Goal: Task Accomplishment & Management: Use online tool/utility

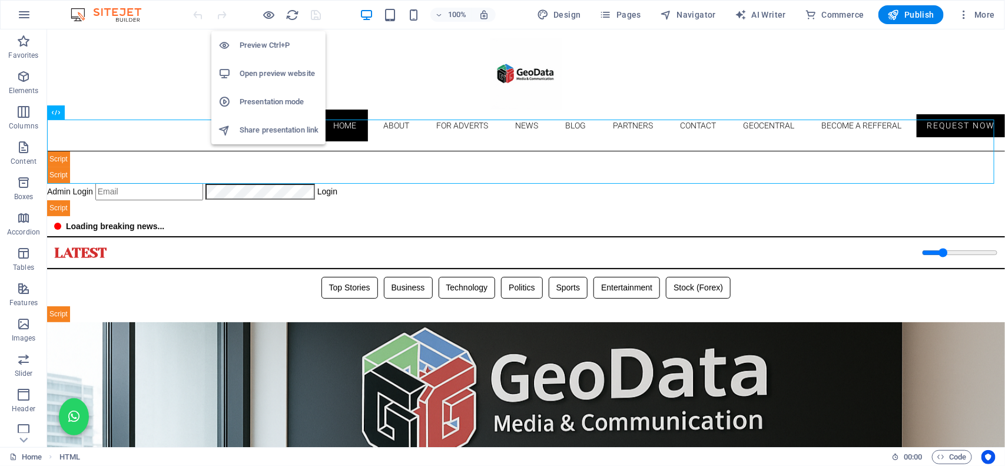
click at [278, 81] on li "Open preview website" at bounding box center [268, 73] width 114 height 28
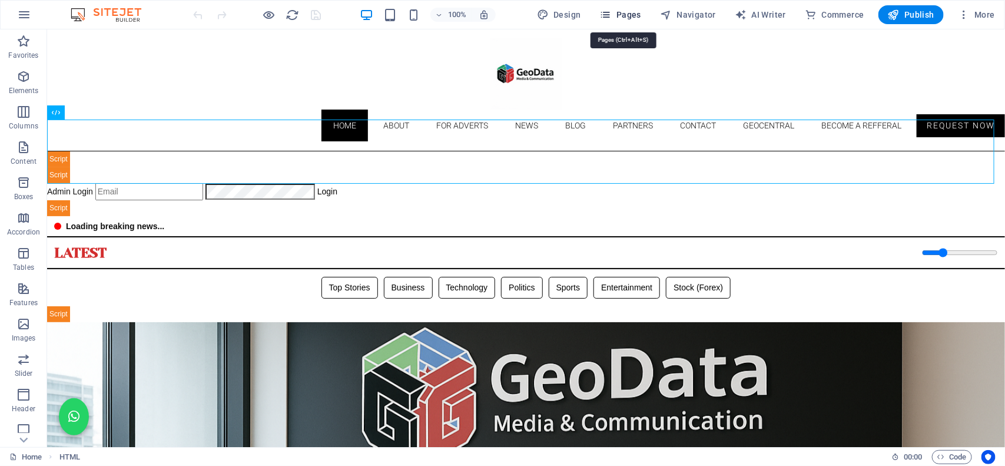
click at [628, 12] on span "Pages" at bounding box center [620, 15] width 41 height 12
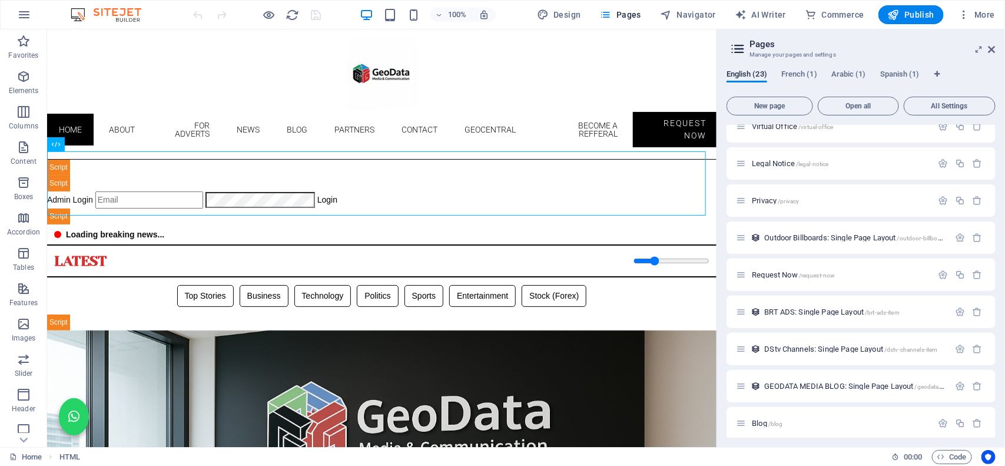
scroll to position [400, 0]
click at [781, 275] on div "Request Now /request-now" at bounding box center [834, 272] width 196 height 14
click at [772, 268] on span "Request Now /request-now" at bounding box center [793, 272] width 83 height 9
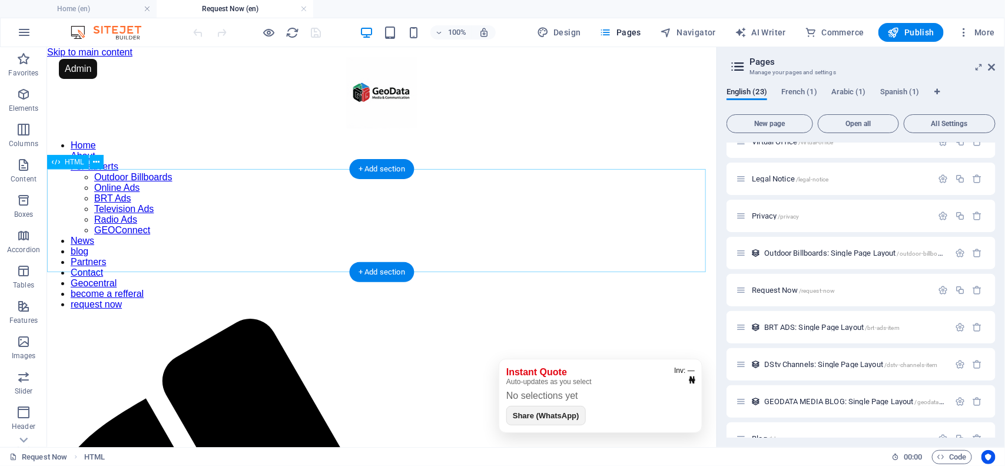
scroll to position [0, 0]
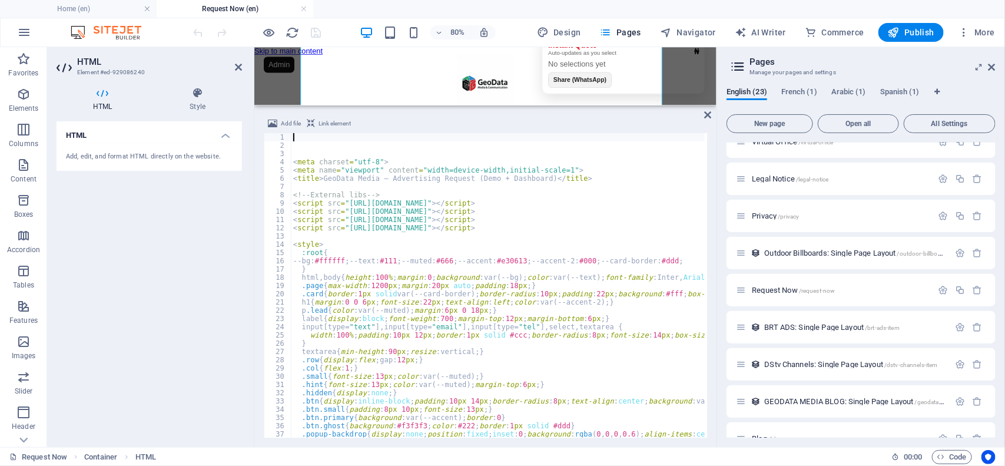
scroll to position [571, 0]
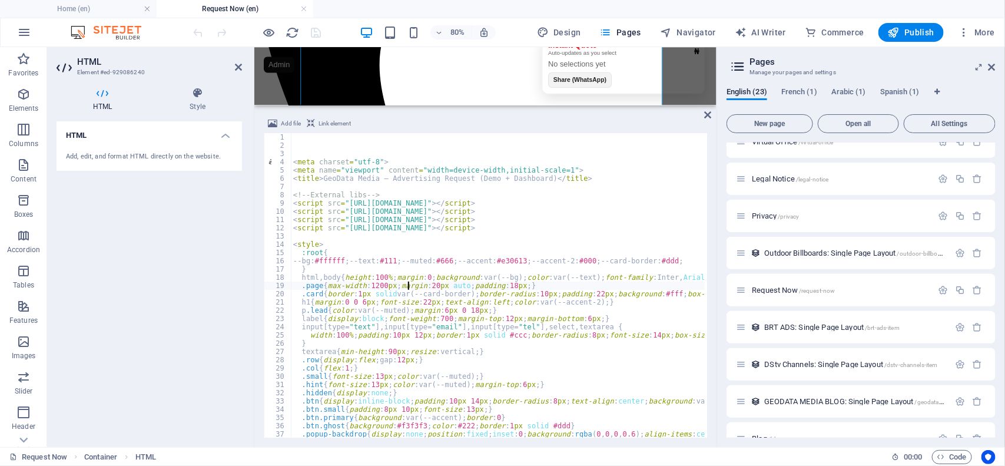
type textarea ".page{max-width:1200px;margin:20px auto;padding:18px;}"
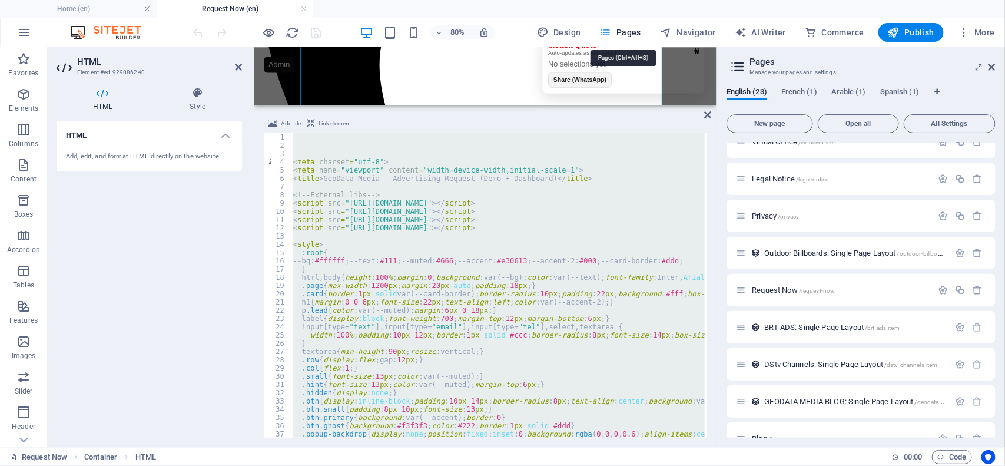
click at [626, 29] on span "Pages" at bounding box center [620, 32] width 41 height 12
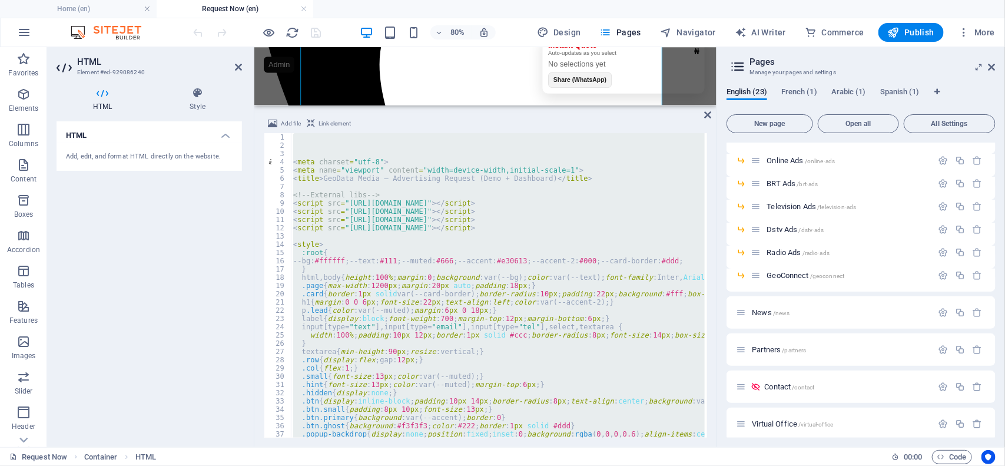
scroll to position [0, 0]
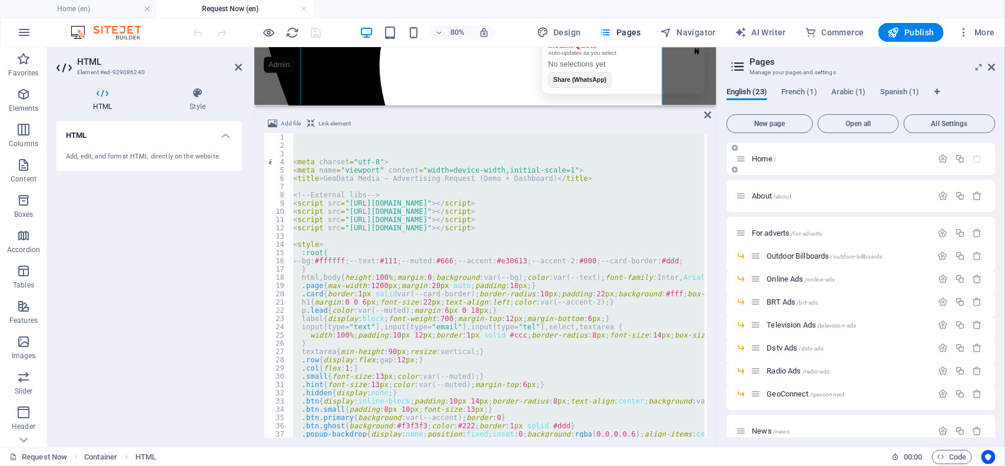
click at [765, 161] on span "Home /" at bounding box center [764, 158] width 24 height 9
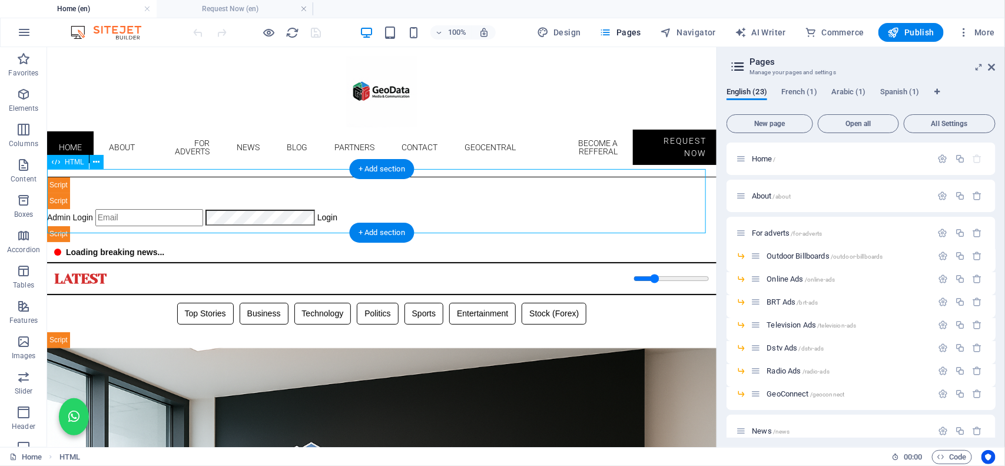
click at [563, 201] on div "Geodata Media - Admin Dashboard Admin Login Login 📊 Admin Dashboard Logout Book…" at bounding box center [381, 209] width 669 height 65
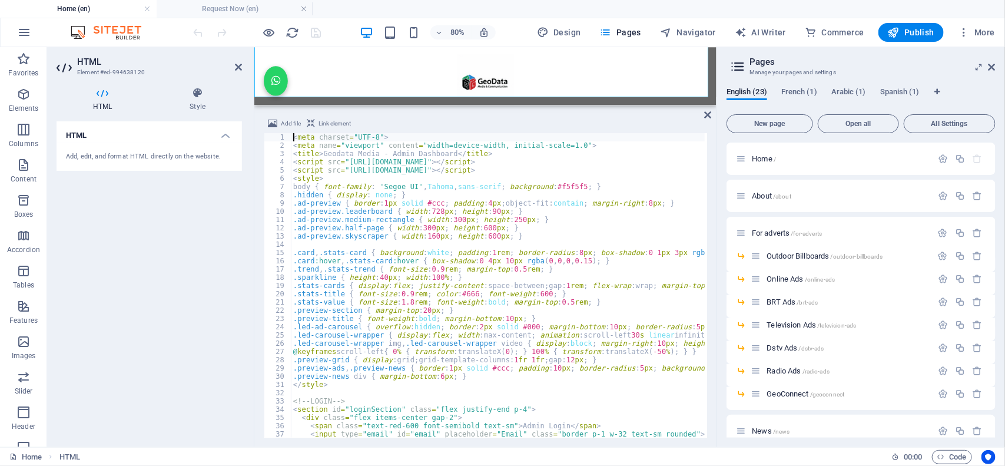
scroll to position [124, 0]
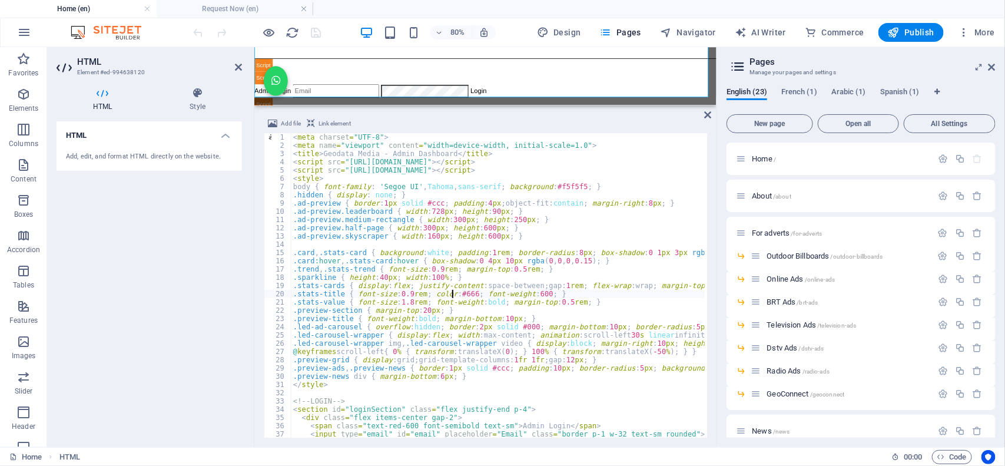
click at [452, 291] on div "< meta charset = "UTF-8" > < meta name = "viewport" content = "width=device-wid…" at bounding box center [888, 292] width 1194 height 318
click at [361, 195] on div "< meta charset = "UTF-8" > < meta name = "viewport" content = "width=device-wid…" at bounding box center [888, 292] width 1194 height 318
type textarea "</script>"
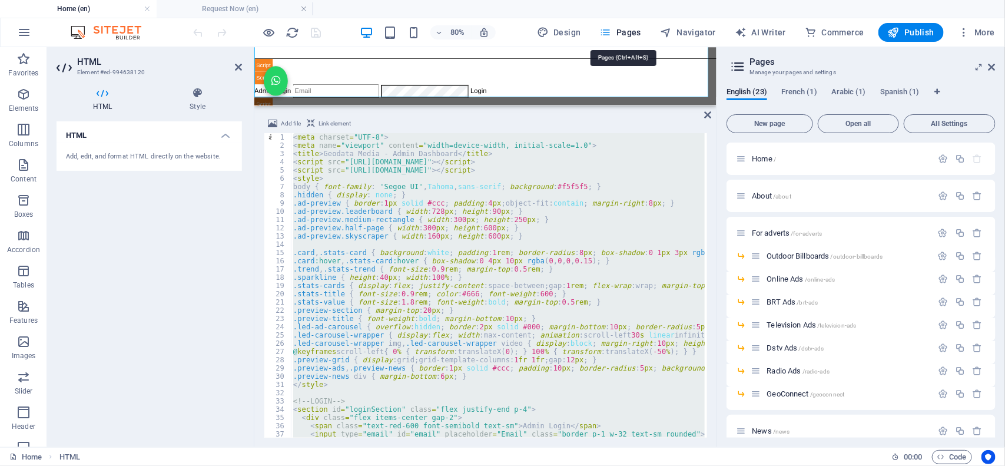
click at [633, 31] on span "Pages" at bounding box center [620, 32] width 41 height 12
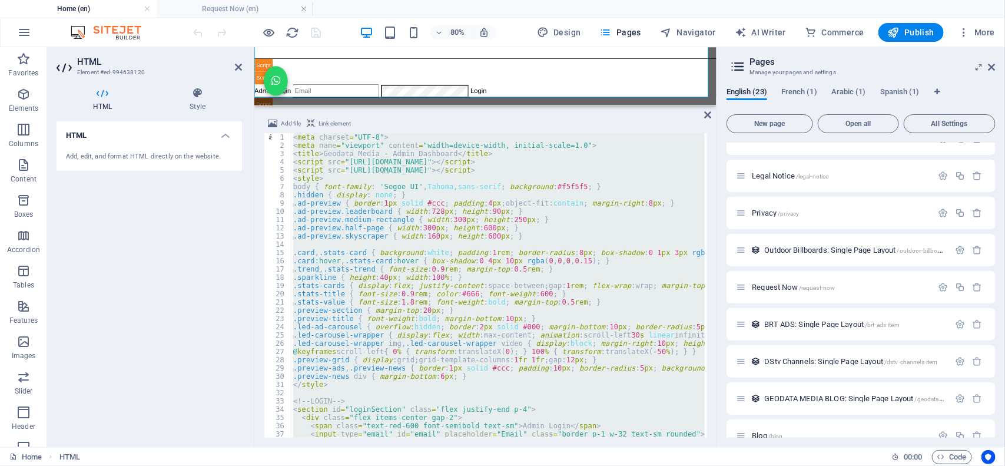
scroll to position [379, 0]
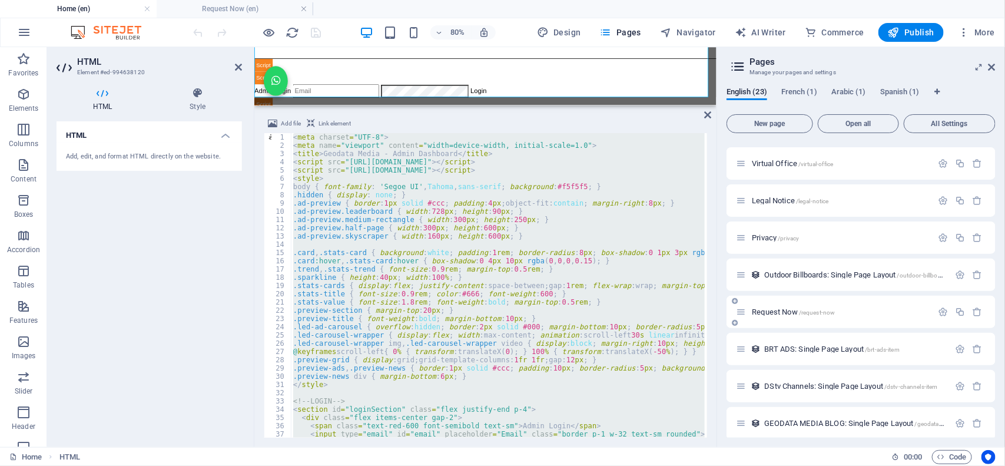
click at [772, 313] on span "Request Now /request-now" at bounding box center [793, 311] width 83 height 9
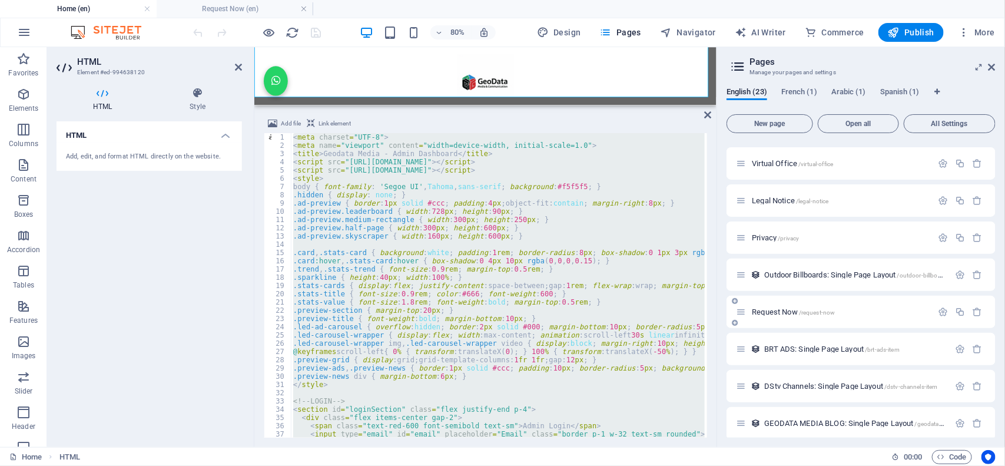
scroll to position [571, 0]
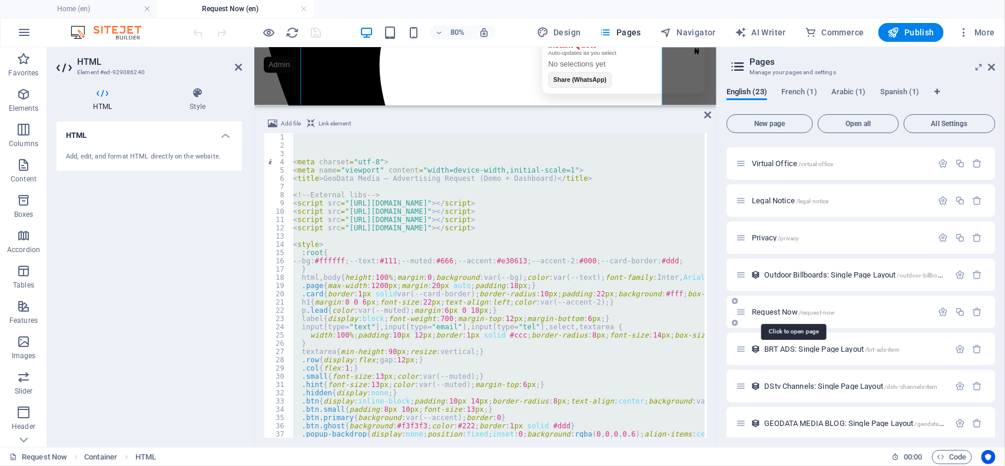
click at [772, 313] on span "Request Now /request-now" at bounding box center [793, 311] width 83 height 9
click at [590, 322] on div "< meta charset = "utf-8" > < meta name = "viewport" content = "width=device-wid…" at bounding box center [498, 285] width 414 height 304
type textarea "label{display:block;font-weight:700;margin-top:12px;margin-bottom:6px;}"
paste textarea
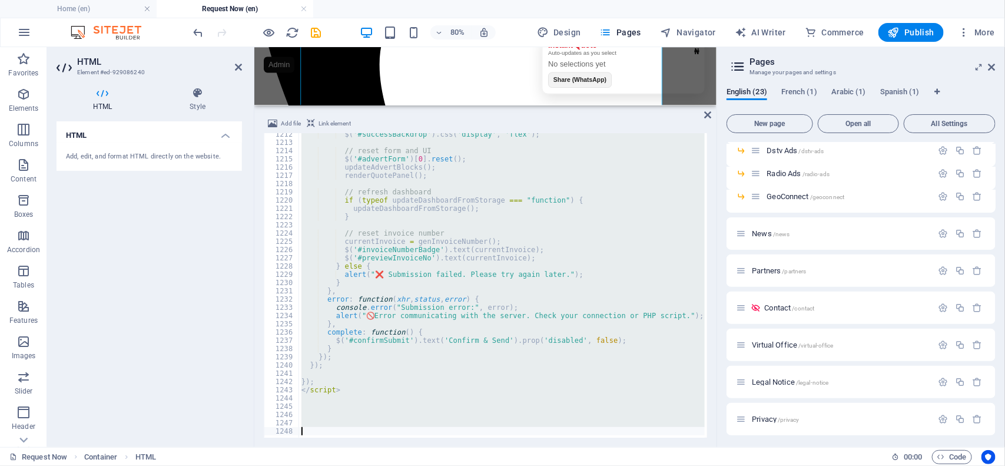
scroll to position [0, 0]
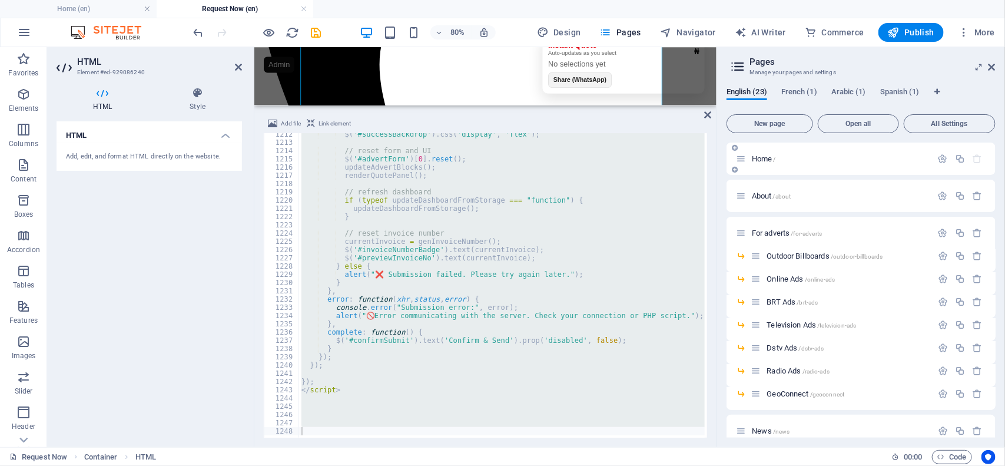
click at [764, 156] on span "Home /" at bounding box center [764, 158] width 24 height 9
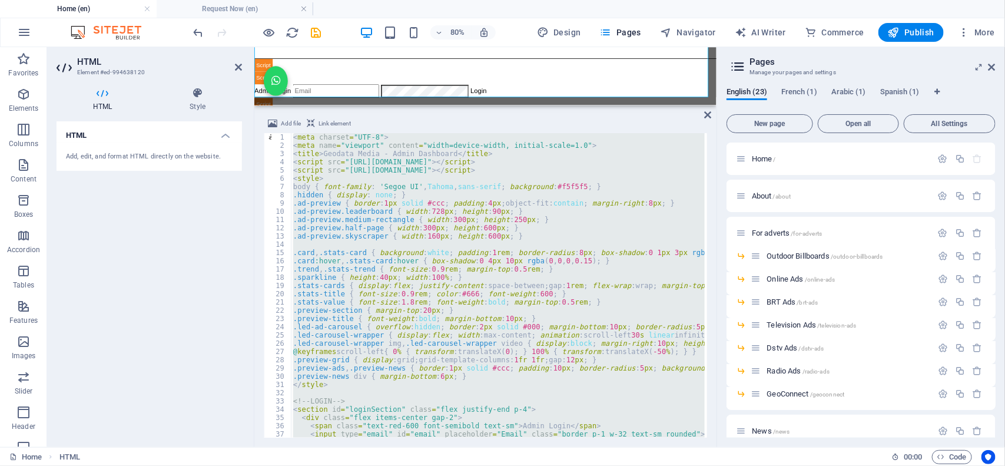
click at [530, 188] on div "< meta charset = "UTF-8" > < meta name = "viewport" content = "width=device-wid…" at bounding box center [498, 285] width 414 height 304
click at [346, 210] on div "< meta charset = "UTF-8" > < meta name = "viewport" content = "width=device-wid…" at bounding box center [498, 285] width 414 height 304
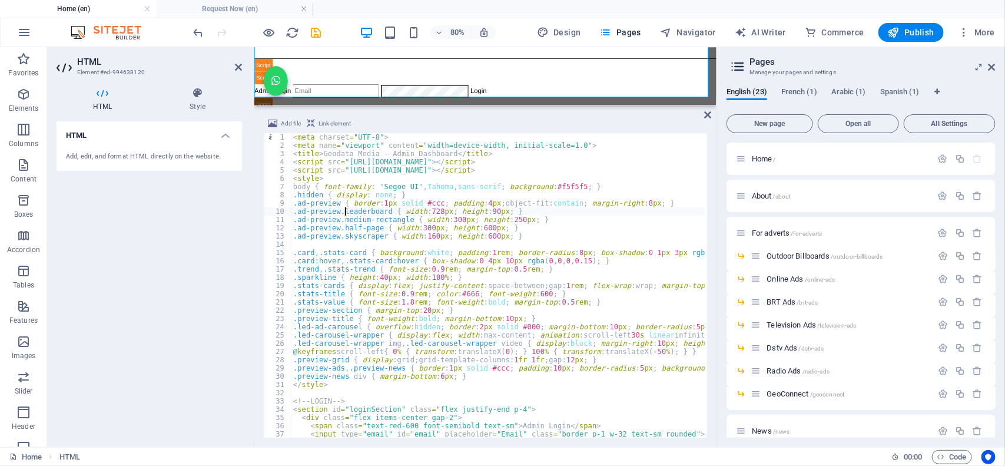
type textarea "</script>"
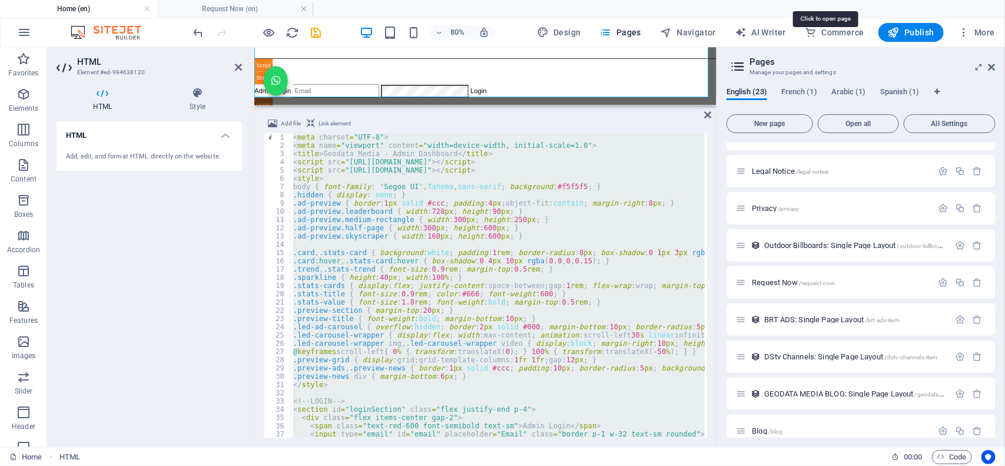
scroll to position [458, 0]
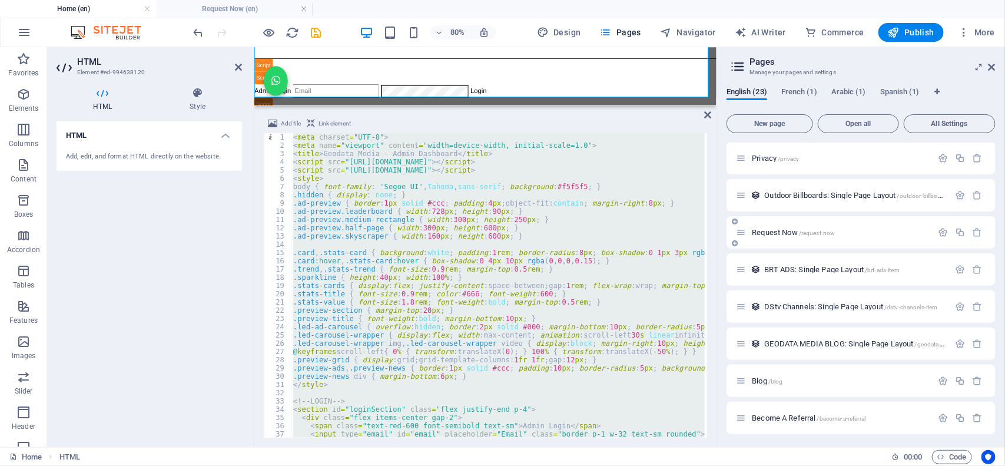
click at [774, 228] on span "Request Now /request-now" at bounding box center [793, 232] width 83 height 9
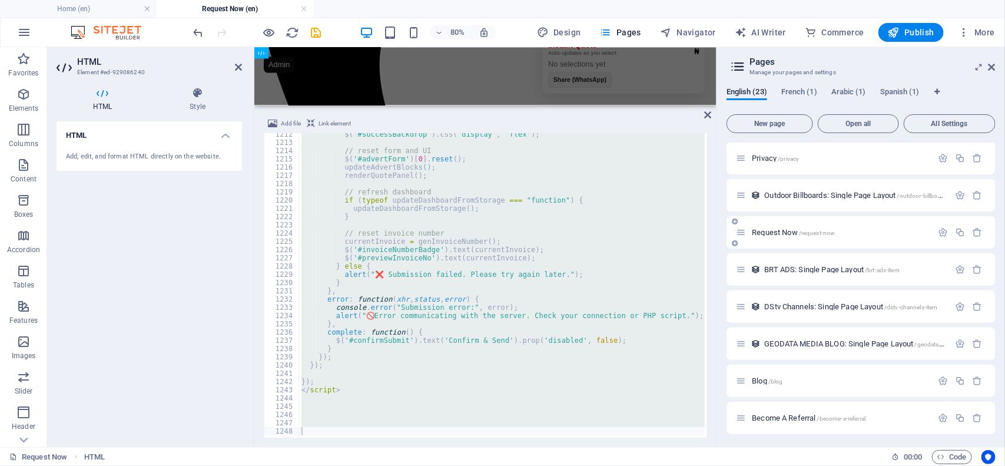
scroll to position [0, 0]
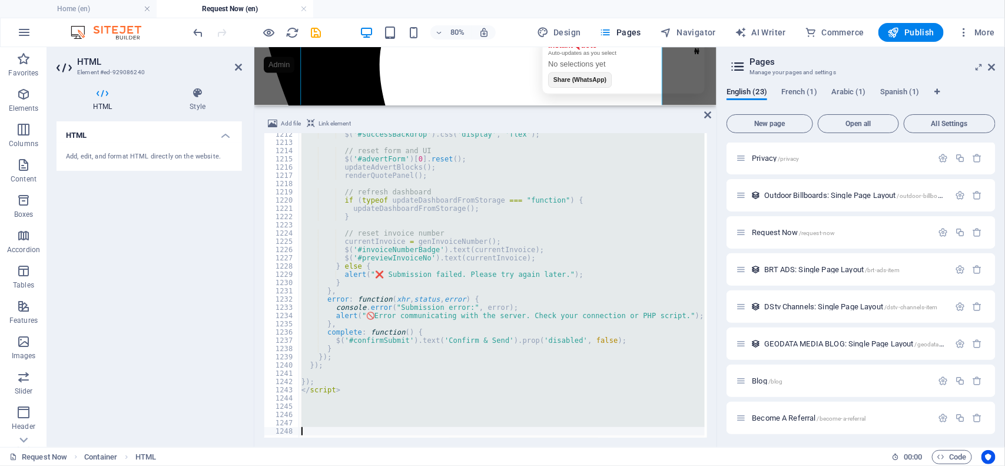
click at [477, 291] on div "$ ( '#successBackdrop' ) . css ( 'display' , 'flex' ) ; // reset form and UI $ …" at bounding box center [502, 285] width 406 height 304
type textarea "},"
paste textarea
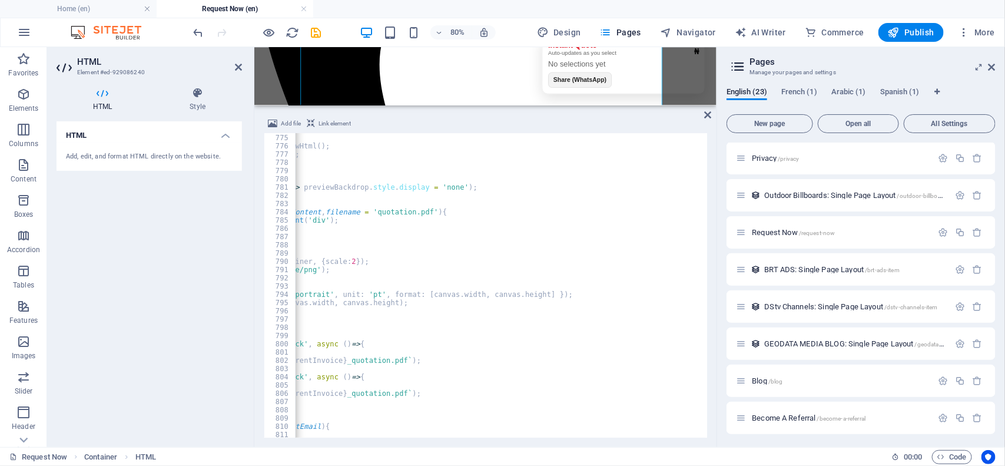
scroll to position [6228, 0]
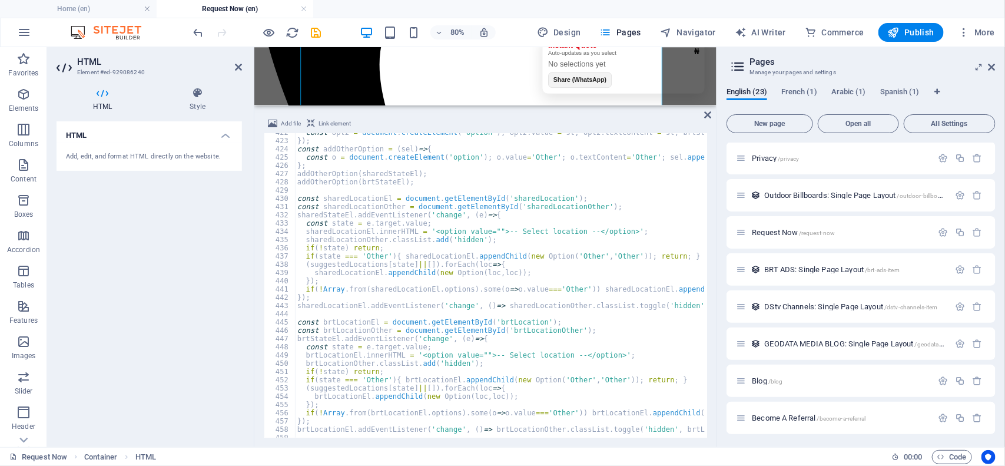
click at [330, 31] on div "80% Design Pages Navigator AI Writer Commerce Publish More" at bounding box center [595, 32] width 808 height 19
click at [314, 31] on icon "save" at bounding box center [317, 33] width 14 height 14
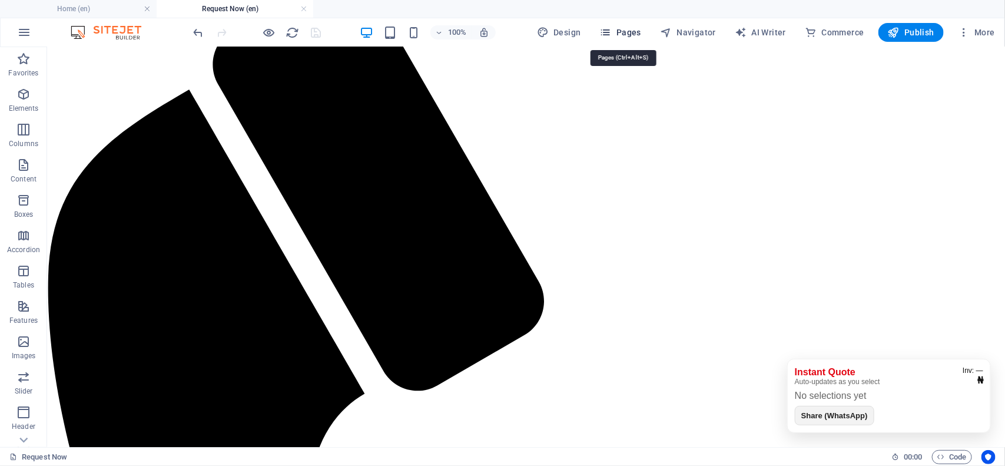
click at [628, 29] on span "Pages" at bounding box center [620, 32] width 41 height 12
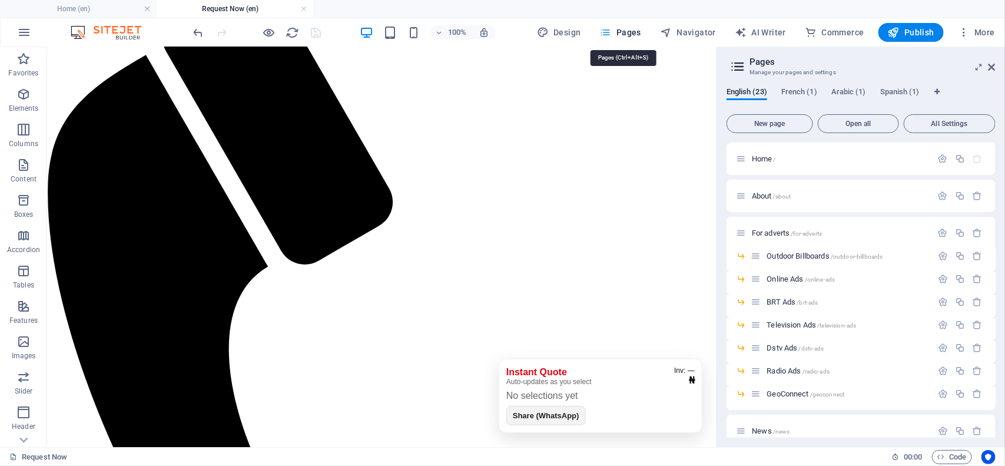
scroll to position [375, 0]
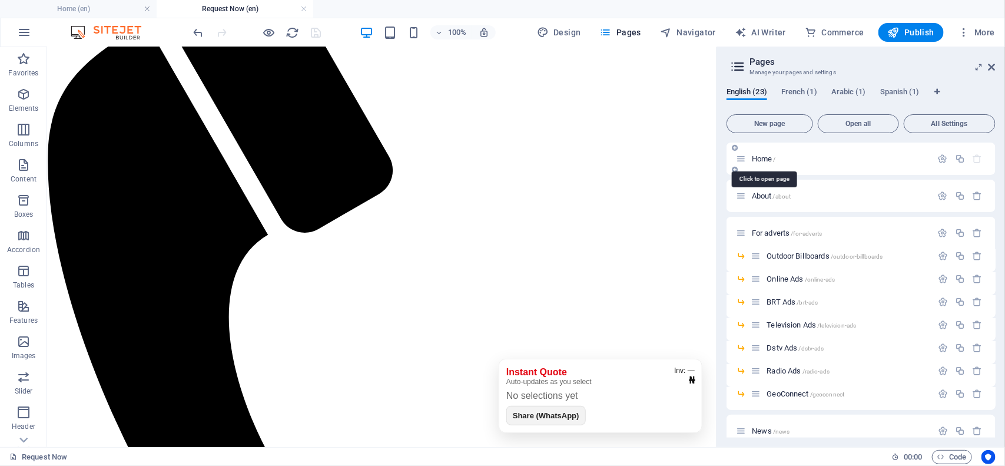
click at [767, 161] on span "Home /" at bounding box center [764, 158] width 24 height 9
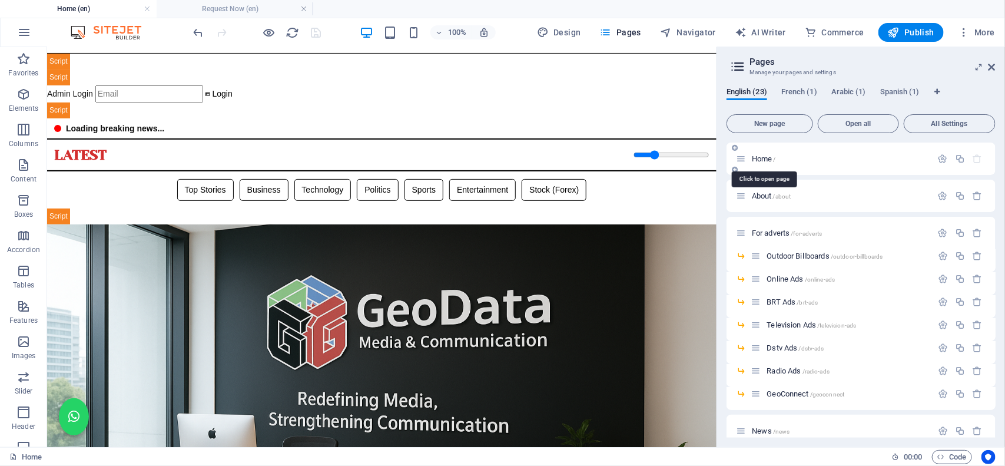
scroll to position [0, 0]
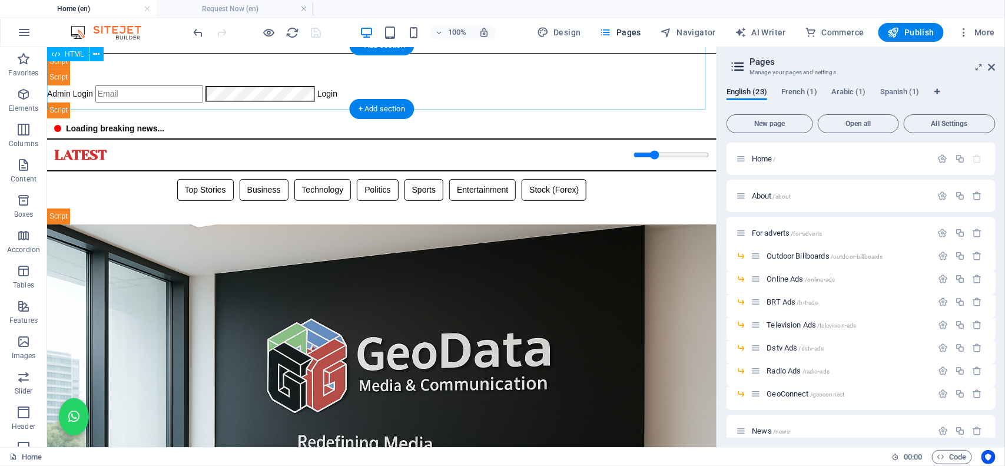
click at [363, 85] on div "Geodata Media - Admin Dashboard Admin Login Login 📊 Admin Dashboard Logout Book…" at bounding box center [381, 85] width 669 height 65
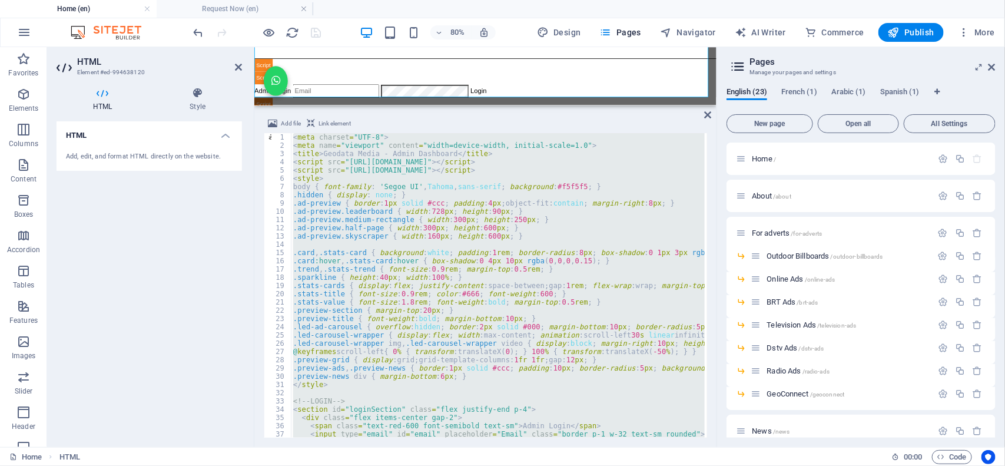
click at [349, 375] on div "< meta charset = "UTF-8" > < meta name = "viewport" content = "width=device-wid…" at bounding box center [498, 285] width 414 height 304
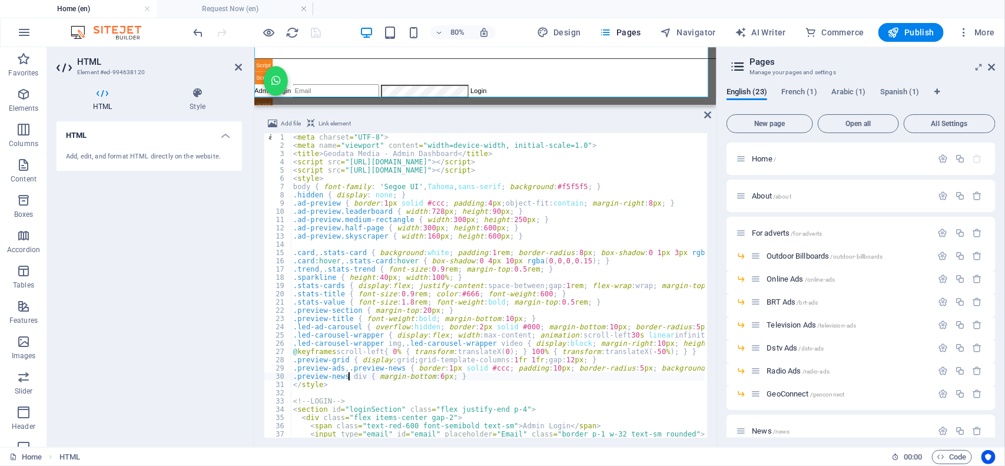
type textarea "</script>"
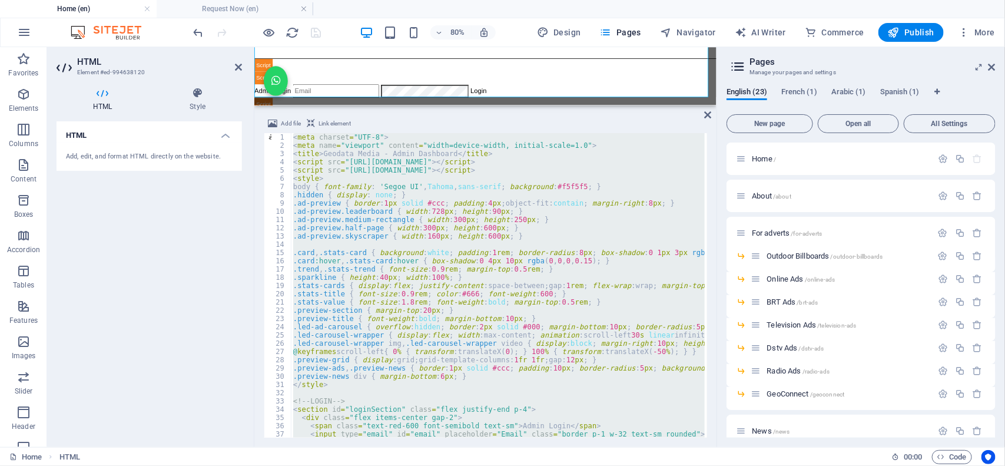
paste textarea
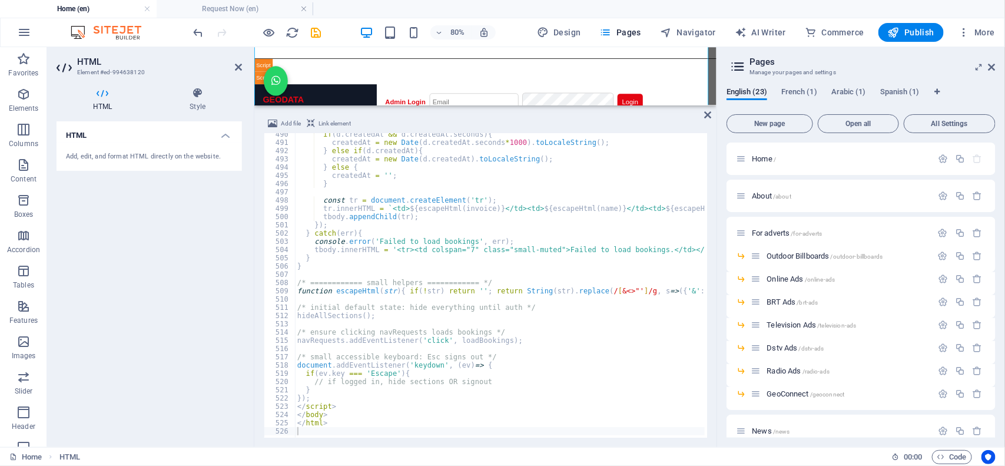
click at [337, 24] on div "80% Design Pages Navigator AI Writer Commerce Publish More" at bounding box center [595, 32] width 808 height 19
click at [314, 36] on icon "save" at bounding box center [317, 33] width 14 height 14
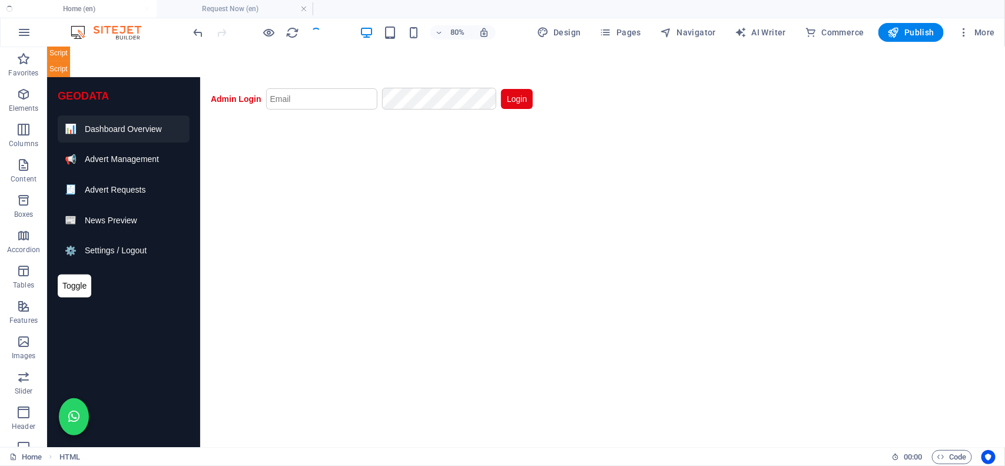
scroll to position [72, 0]
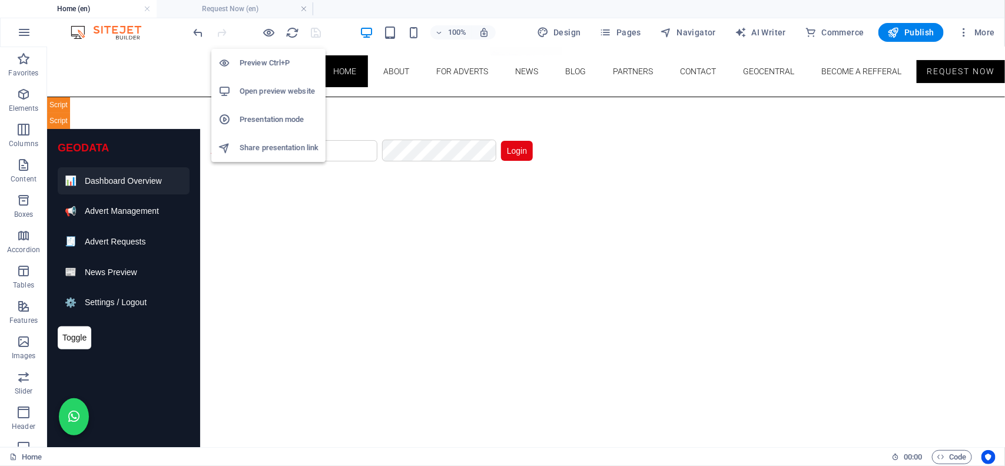
click at [264, 91] on h6 "Open preview website" at bounding box center [279, 91] width 79 height 14
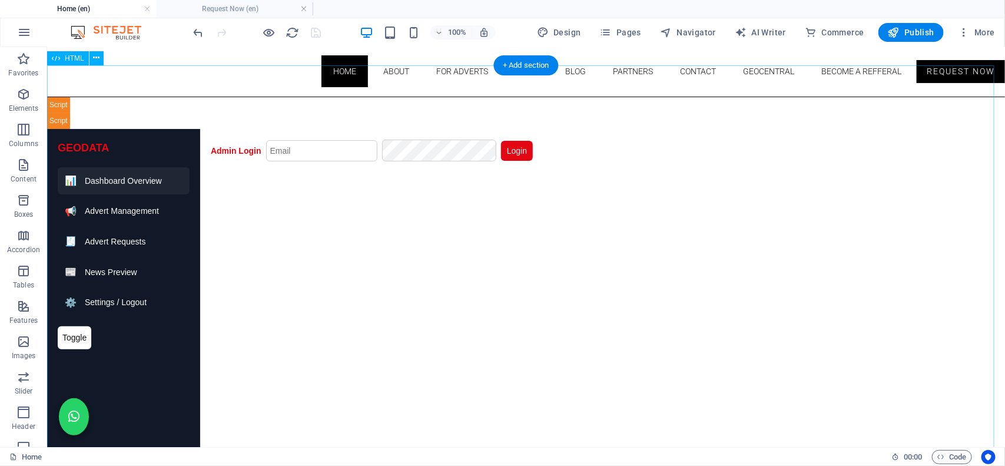
click at [263, 139] on div "Geodata Media - Admin Dashboard GEODATA 📊 Dashboard Overview 📢 Advert Managemen…" at bounding box center [526, 321] width 958 height 448
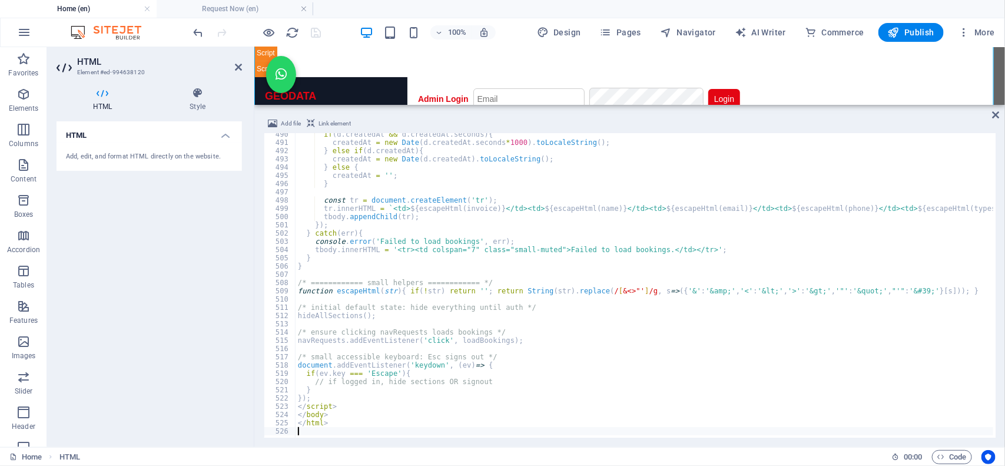
scroll to position [4033, 0]
click at [345, 234] on div "if ( d . createdAt && d . createdAt . seconds ) { createdAt = new Date ( d . cr…" at bounding box center [893, 289] width 1194 height 318
type textarea "</html>"
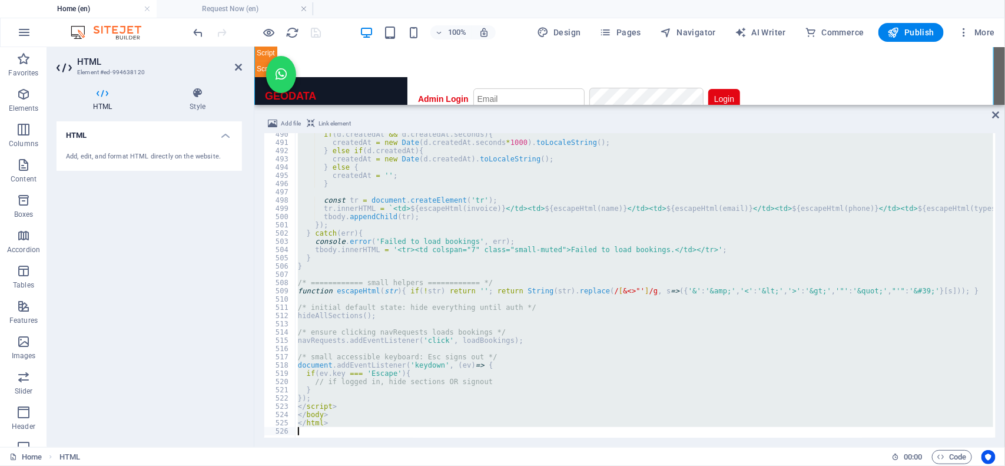
scroll to position [1253, 0]
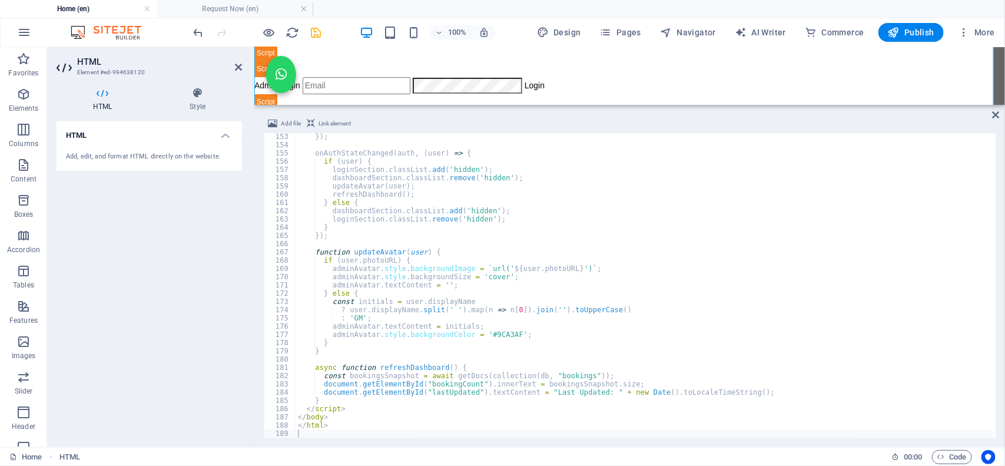
click at [340, 35] on div "100% Design Pages Navigator AI Writer Commerce Publish More" at bounding box center [595, 32] width 808 height 19
click at [316, 28] on icon "save" at bounding box center [317, 33] width 14 height 14
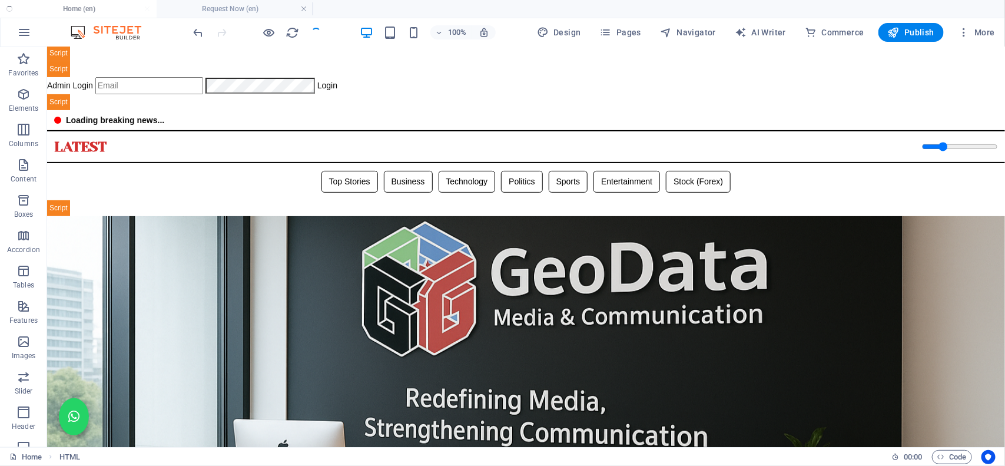
scroll to position [72, 0]
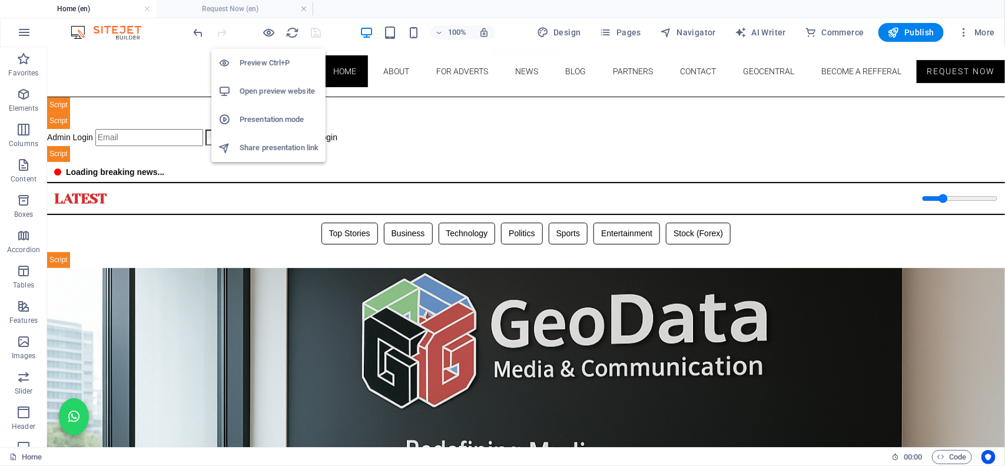
click at [267, 86] on h6 "Open preview website" at bounding box center [279, 91] width 79 height 14
click at [269, 94] on h6 "Open preview website" at bounding box center [279, 91] width 79 height 14
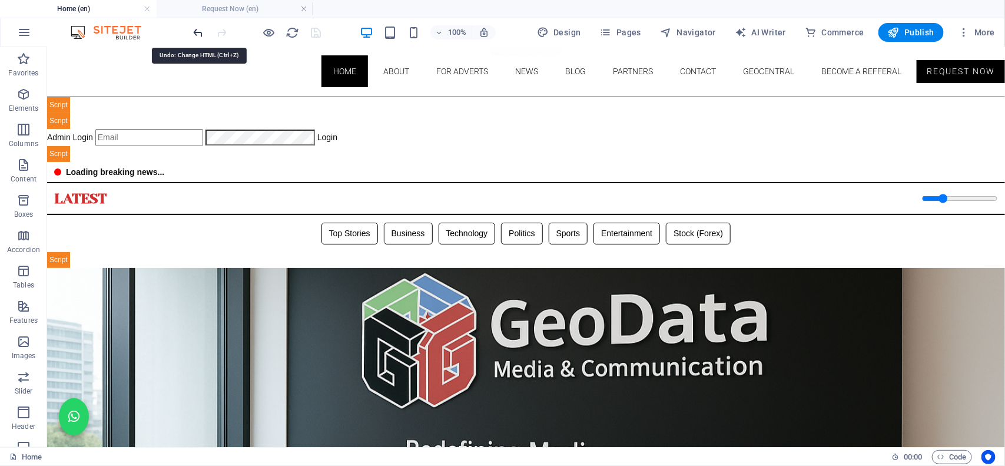
click at [195, 31] on icon "undo" at bounding box center [199, 33] width 14 height 14
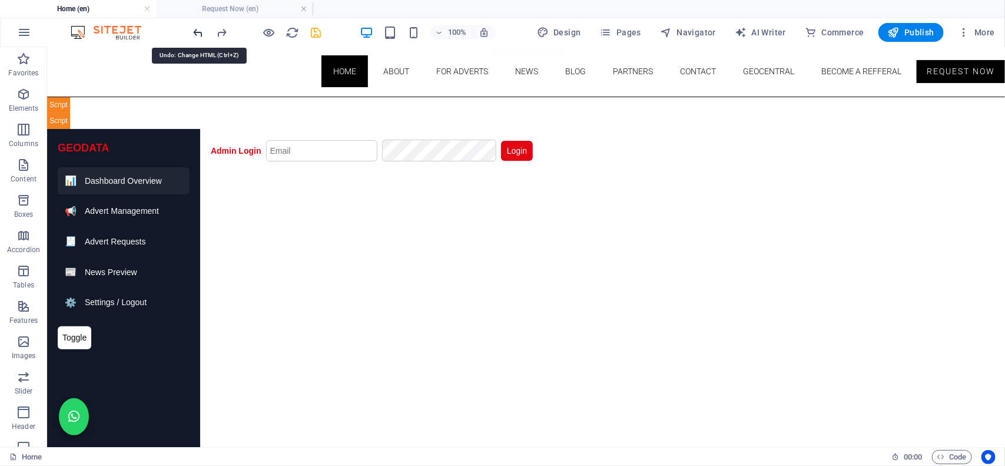
click at [195, 31] on icon "undo" at bounding box center [199, 33] width 14 height 14
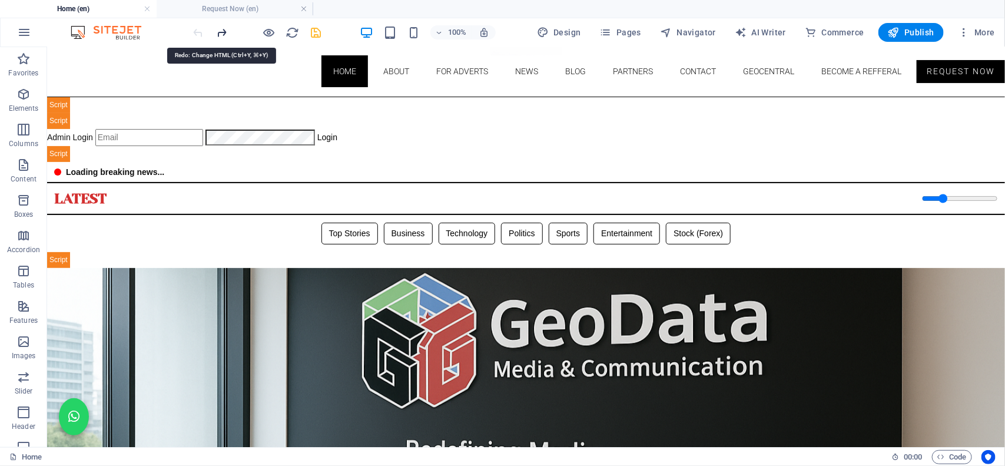
click at [222, 32] on icon "redo" at bounding box center [222, 33] width 14 height 14
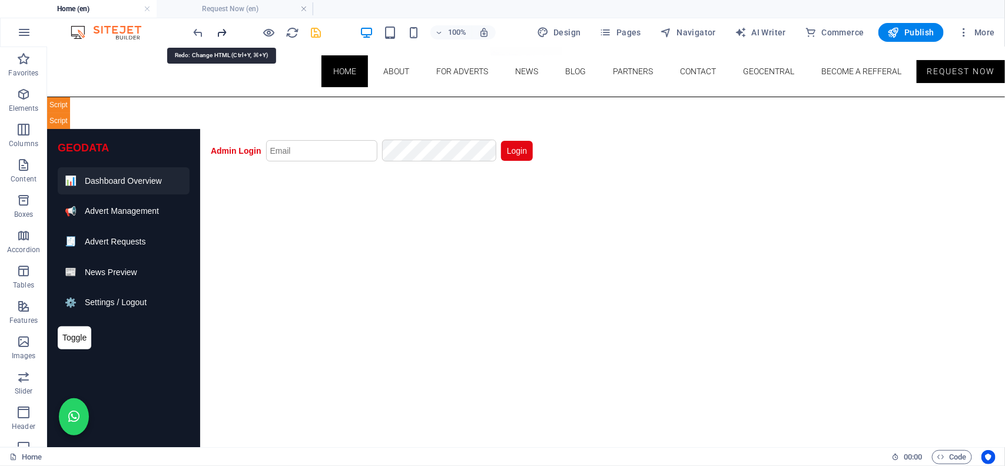
click at [222, 32] on icon "redo" at bounding box center [222, 33] width 14 height 14
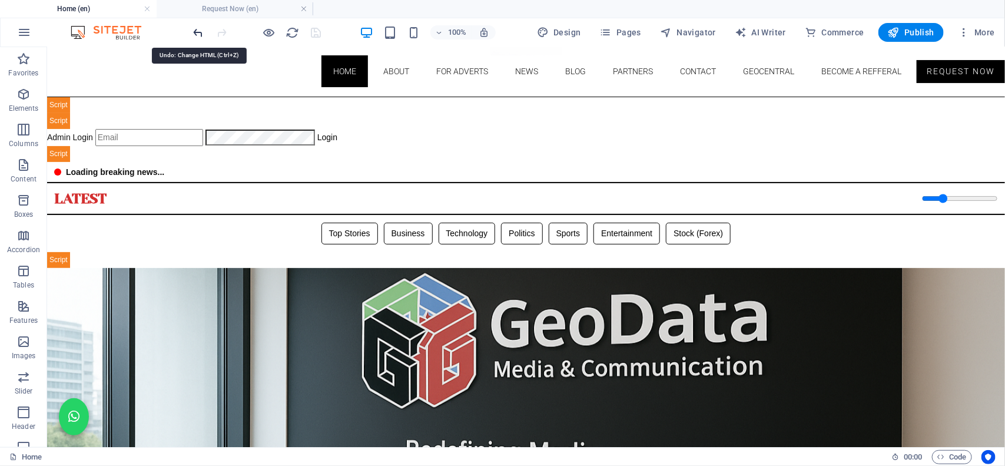
click at [197, 34] on icon "undo" at bounding box center [199, 33] width 14 height 14
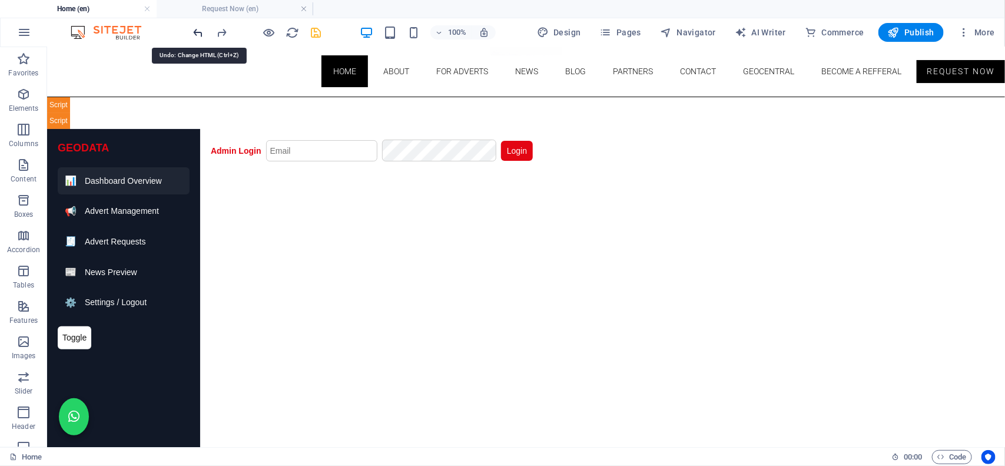
click at [197, 35] on icon "undo" at bounding box center [199, 33] width 14 height 14
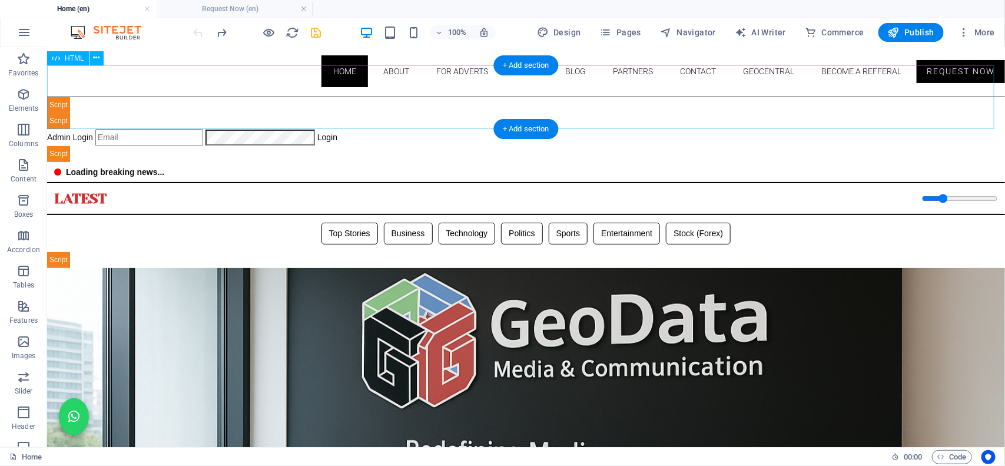
click at [394, 107] on div "Geodata Media - Admin Dashboard Admin Login Login 📊 Admin Dashboard Logout Book…" at bounding box center [526, 129] width 958 height 65
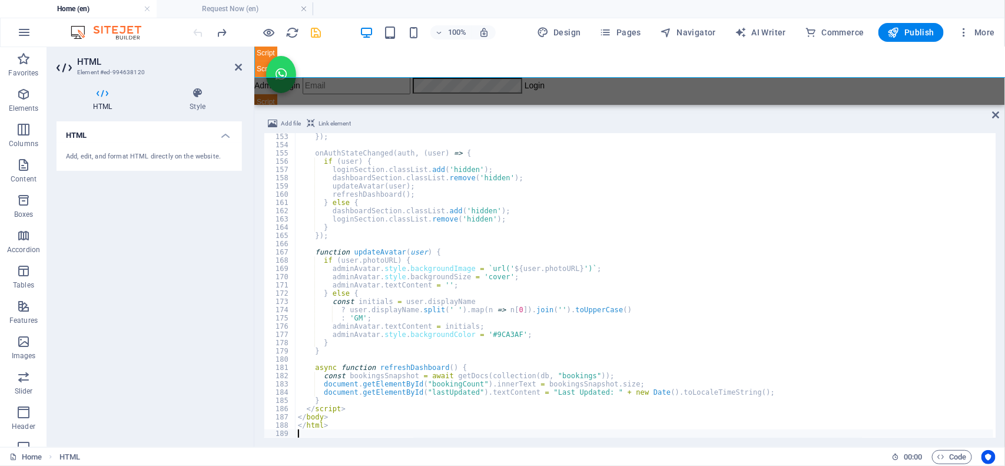
scroll to position [1253, 0]
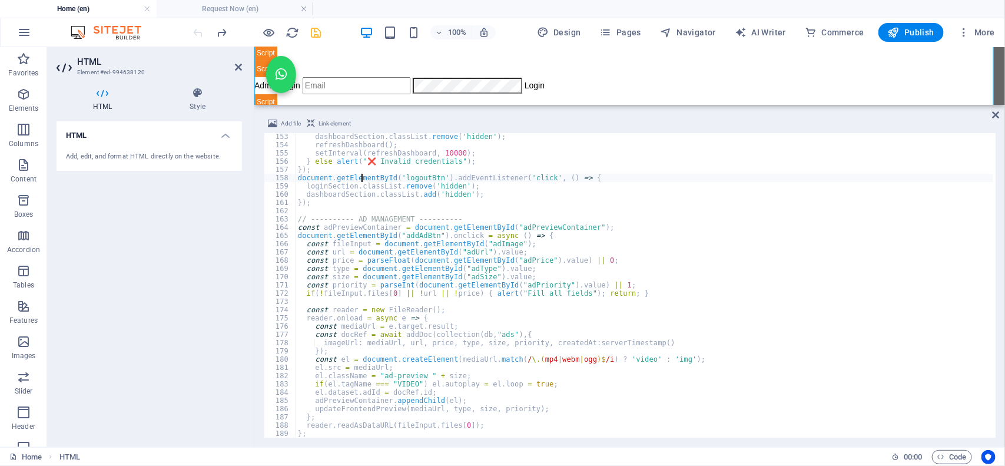
click at [360, 174] on div "dashboardSection . classList . remove ( 'hidden' ) ; refreshDashboard ( ) ; set…" at bounding box center [893, 292] width 1194 height 321
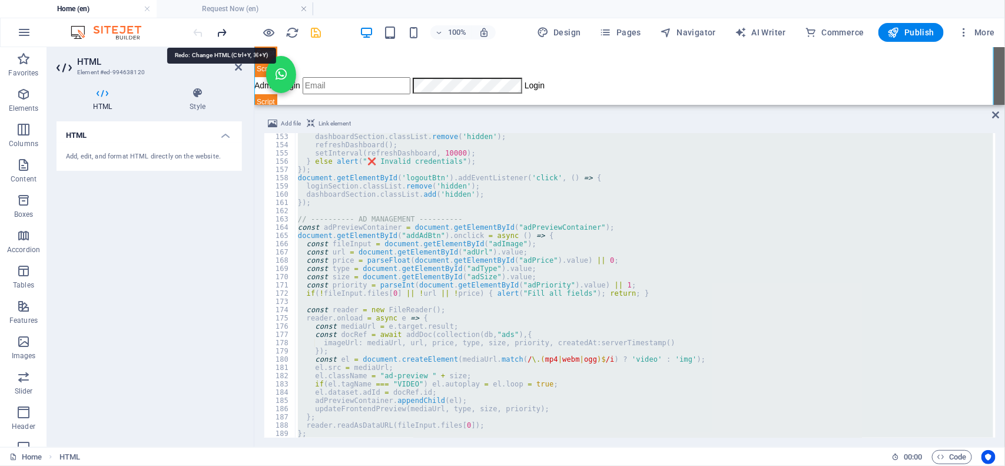
click at [223, 30] on icon "redo" at bounding box center [222, 33] width 14 height 14
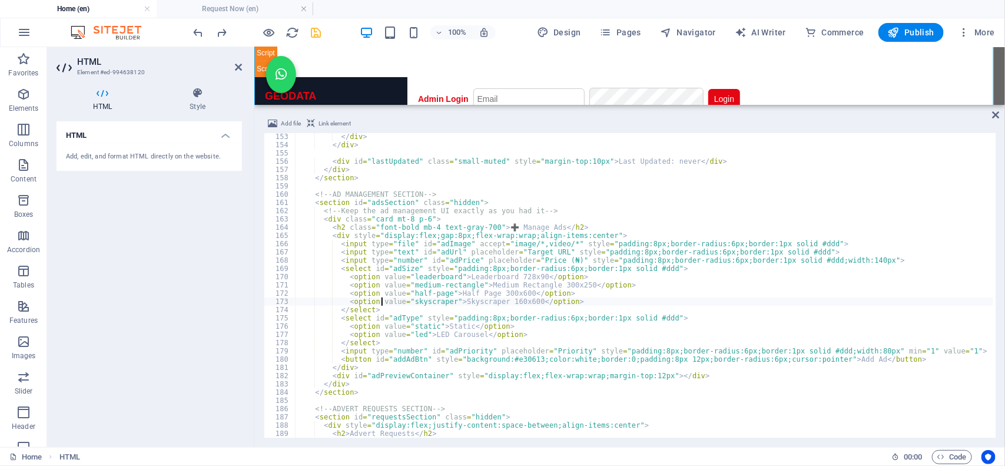
click at [380, 302] on div "</ div > </ div > < div id = "lastUpdated" class = "small-muted" style = "margi…" at bounding box center [893, 291] width 1194 height 318
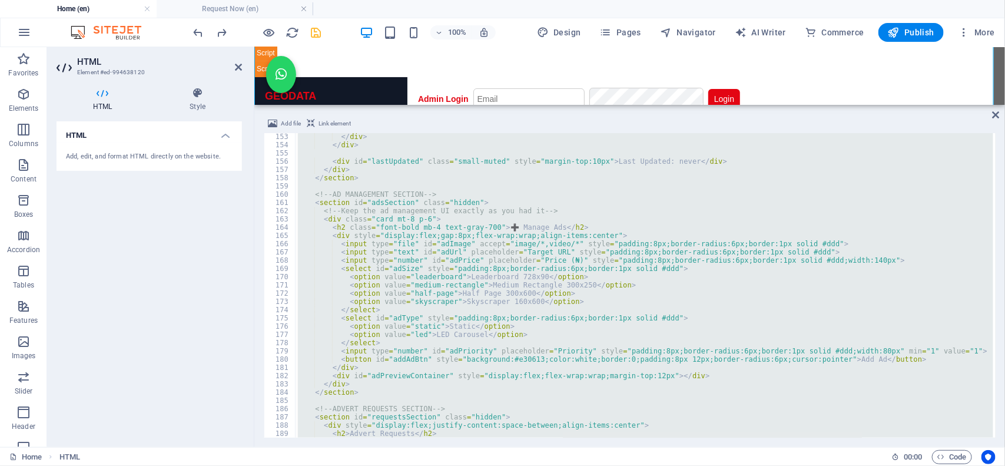
click at [374, 237] on div "</ div > </ div > < div id = "lastUpdated" class = "small-muted" style = "margi…" at bounding box center [645, 285] width 698 height 304
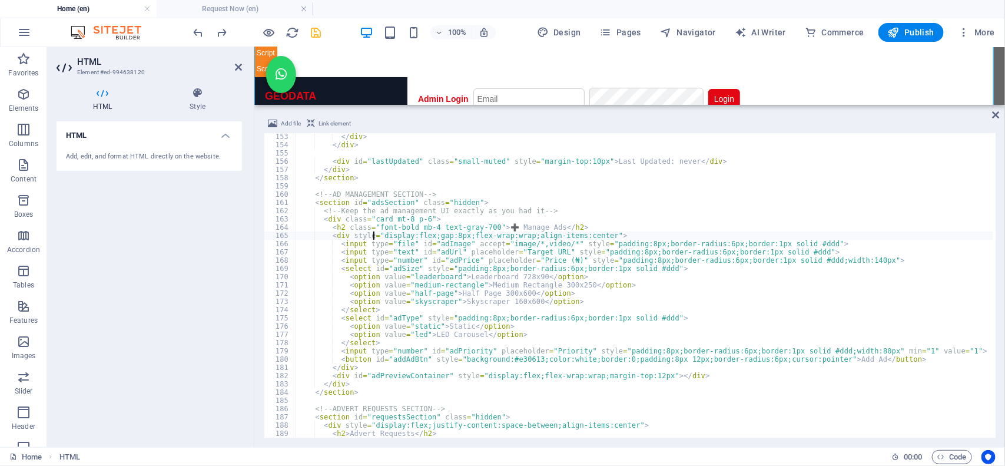
type textarea "</html>"
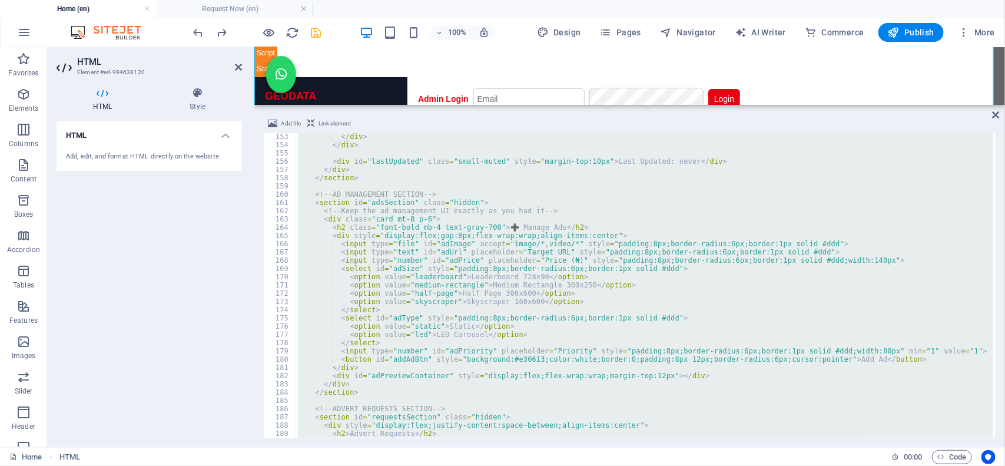
paste textarea
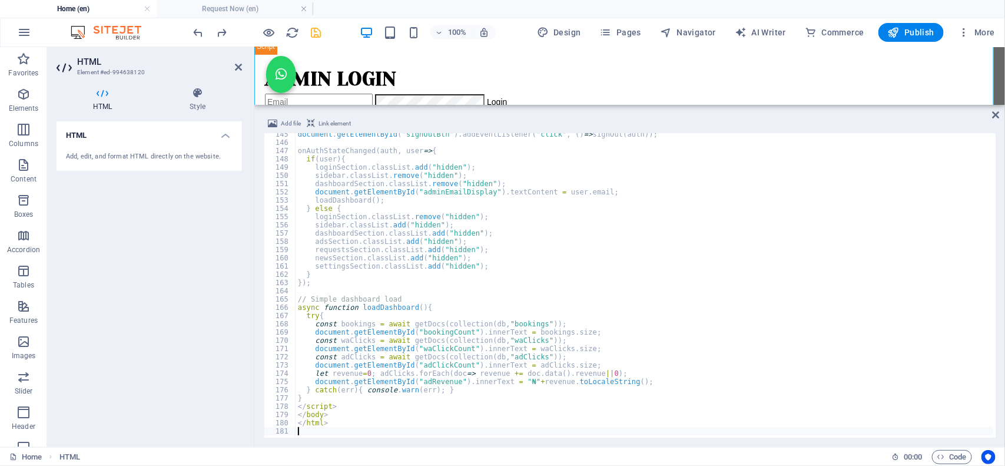
scroll to position [158, 0]
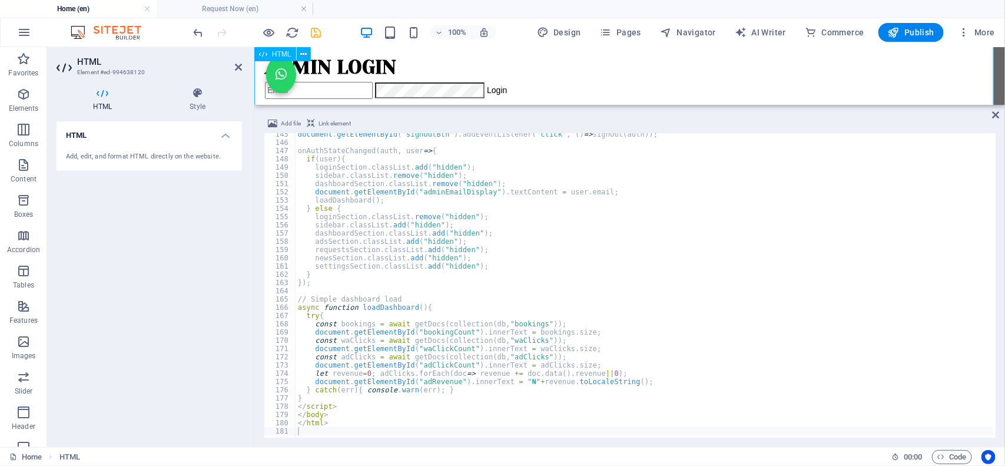
click at [557, 72] on div "Geodata Media - Admin Dashboard GEODATA 📊 Dashboard 📢 Advert Management 🧾 Adver…" at bounding box center [629, 68] width 751 height 114
click at [318, 36] on icon "save" at bounding box center [317, 33] width 14 height 14
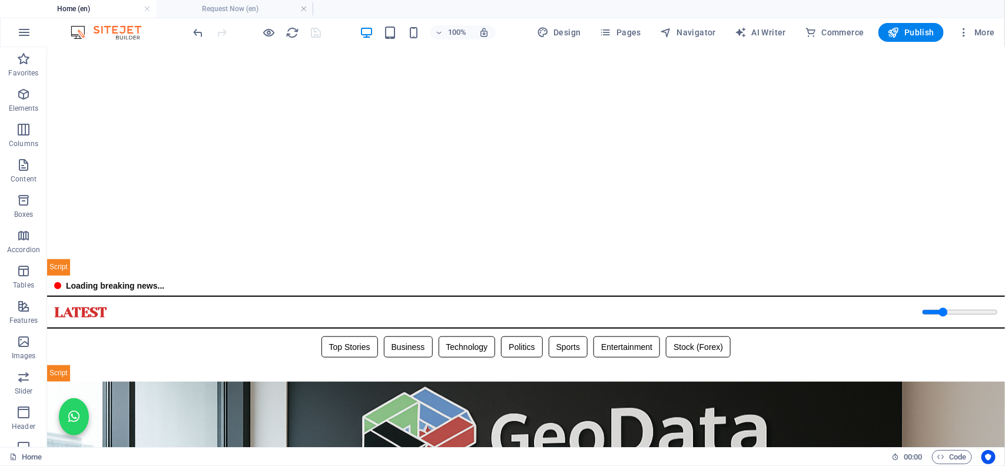
scroll to position [0, 0]
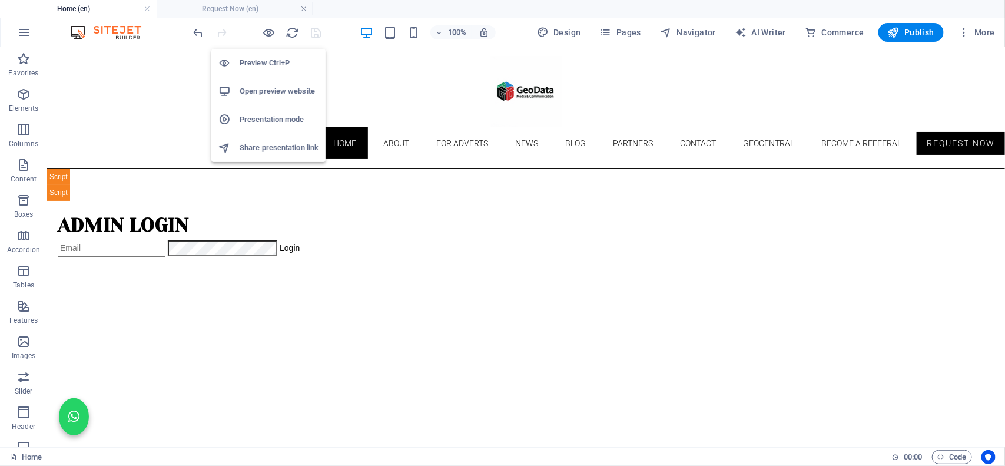
click at [251, 89] on h6 "Open preview website" at bounding box center [279, 91] width 79 height 14
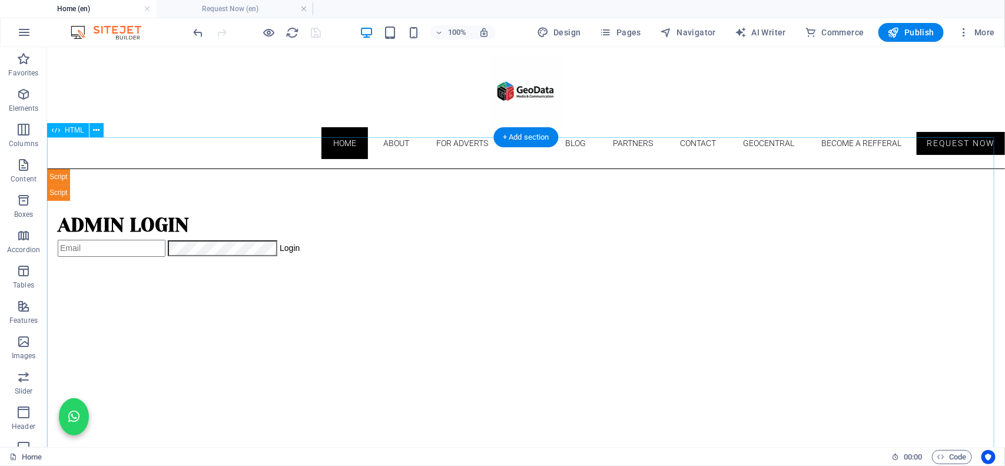
click at [262, 181] on div "Geodata Media - Admin Dashboard GEODATA 📊 Dashboard 📢 Advert Management 🧾 Adver…" at bounding box center [526, 392] width 958 height 448
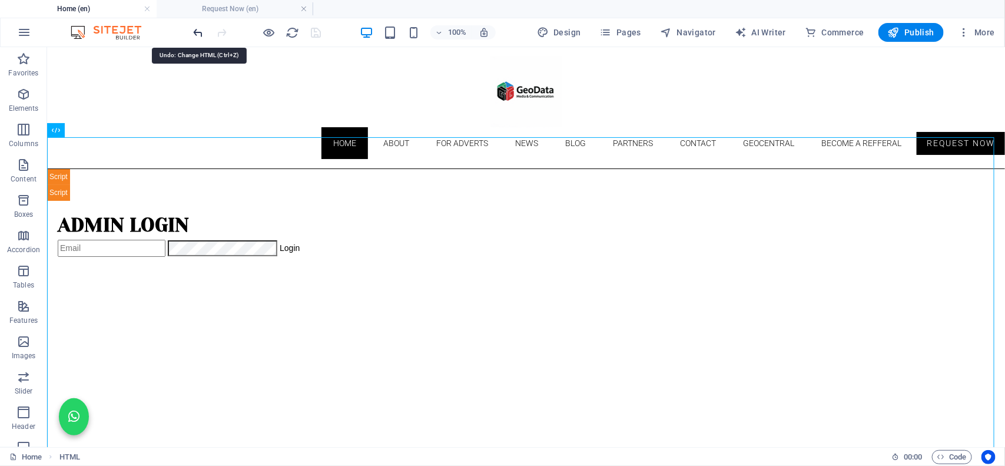
click at [194, 31] on icon "undo" at bounding box center [199, 33] width 14 height 14
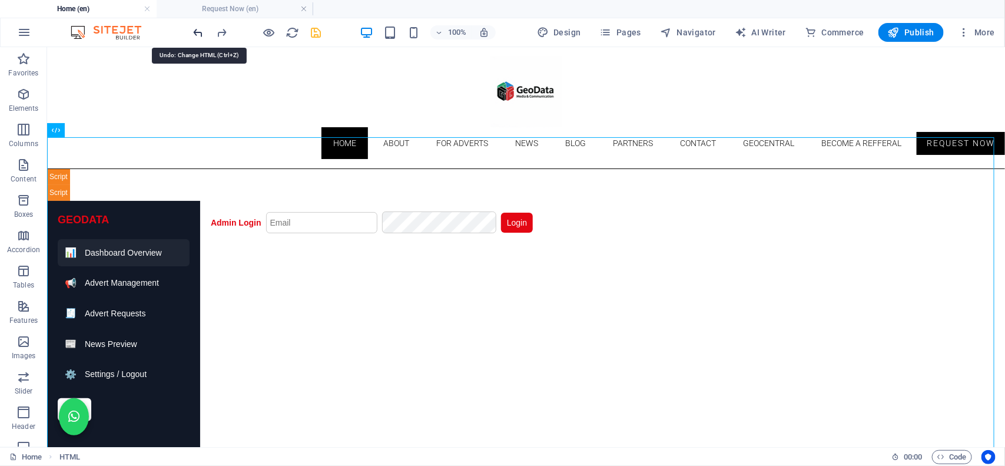
click at [194, 31] on icon "undo" at bounding box center [199, 33] width 14 height 14
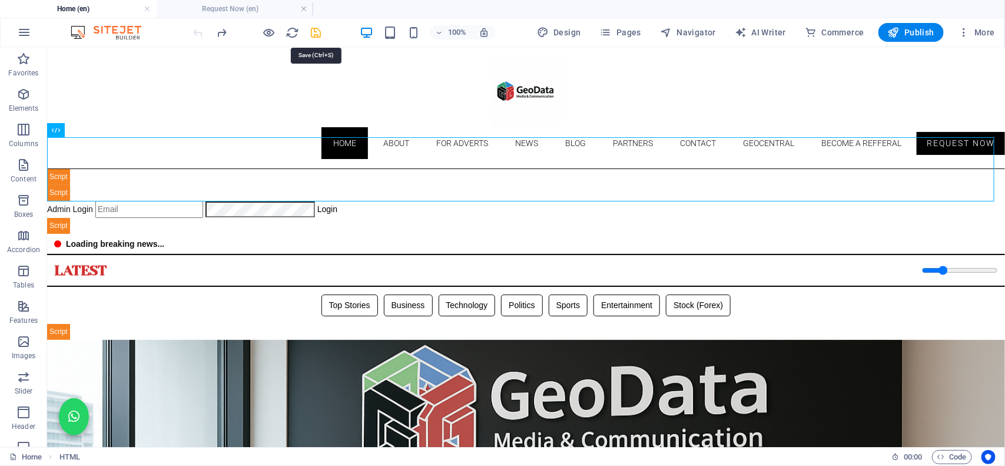
click at [312, 37] on icon "save" at bounding box center [317, 33] width 14 height 14
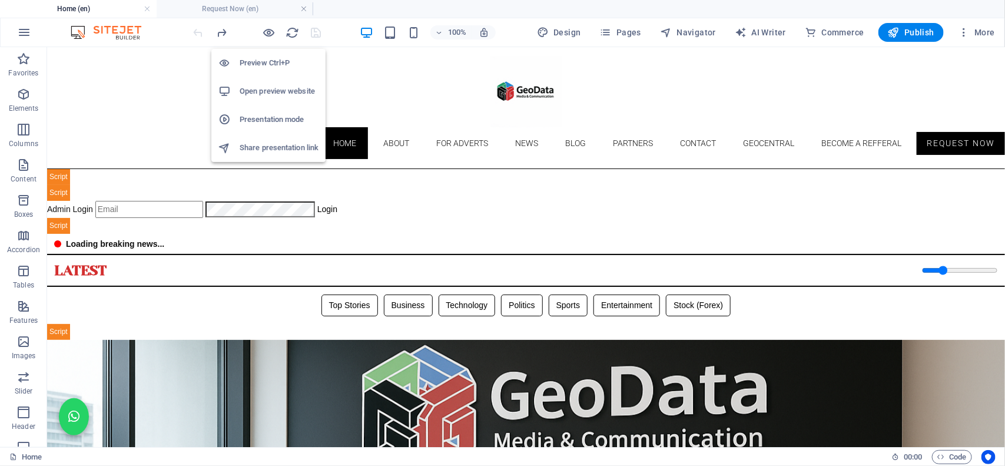
click at [264, 86] on h6 "Open preview website" at bounding box center [279, 91] width 79 height 14
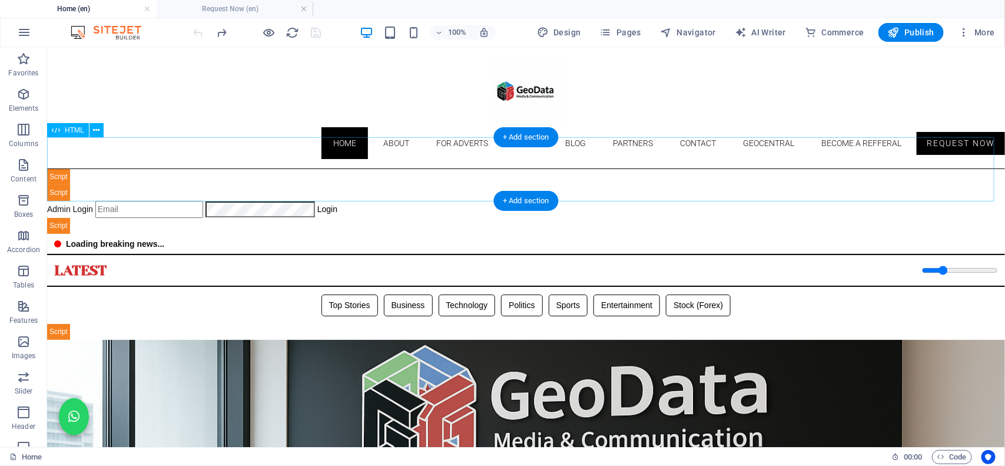
click at [388, 183] on div "Geodata Media - Admin Dashboard Admin Login Login 📊 Admin Dashboard Logout Book…" at bounding box center [526, 200] width 958 height 65
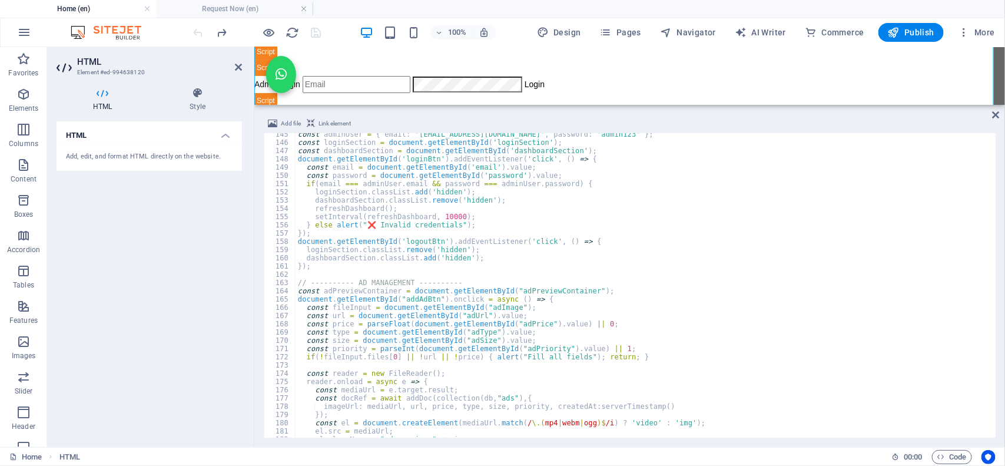
scroll to position [1190, 0]
click at [381, 287] on div "const adminUser = { email : "[EMAIL_ADDRESS][DOMAIN_NAME]" , password : "admin1…" at bounding box center [893, 289] width 1194 height 318
click at [395, 209] on div "const adminUser = { email : "[EMAIL_ADDRESS][DOMAIN_NAME]" , password : "admin1…" at bounding box center [893, 289] width 1194 height 318
type textarea "</script>"
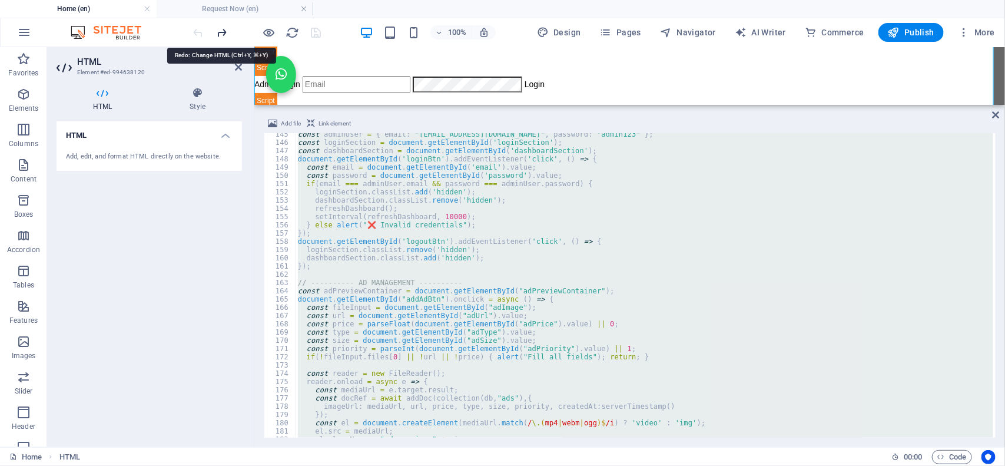
click at [224, 35] on icon "redo" at bounding box center [222, 33] width 14 height 14
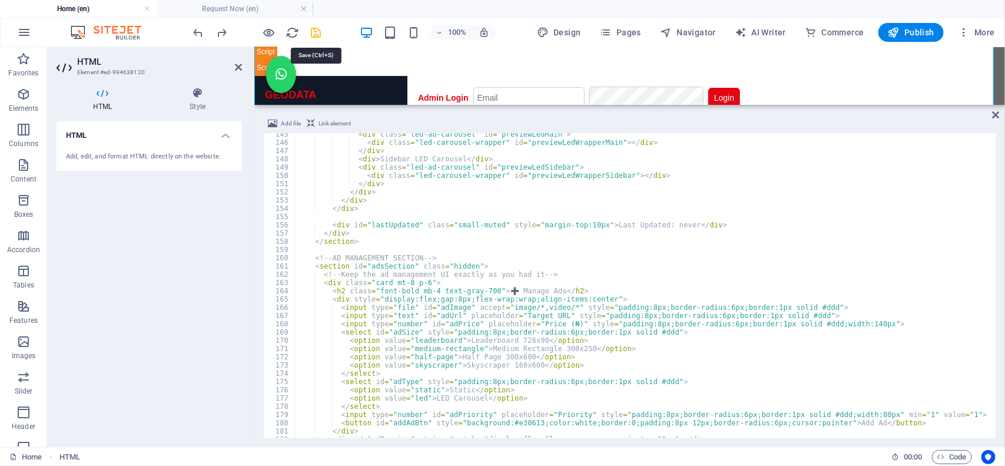
click at [314, 34] on icon "save" at bounding box center [317, 33] width 14 height 14
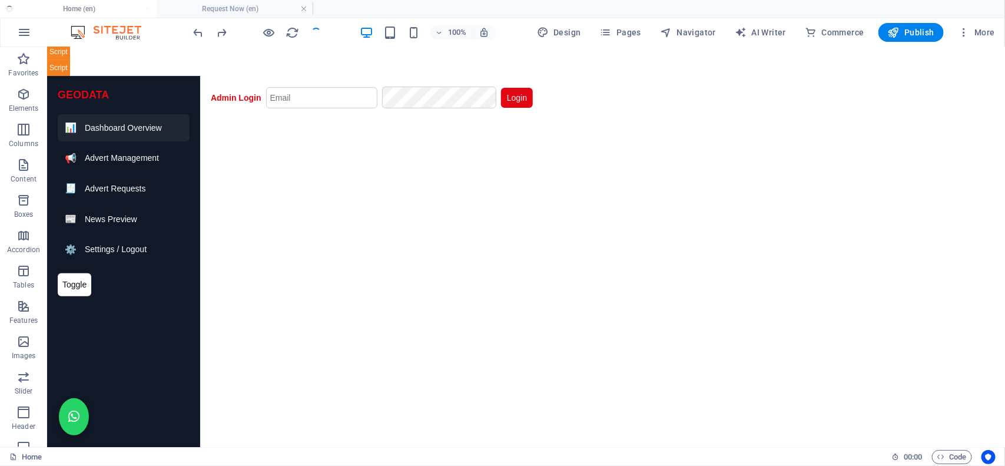
scroll to position [74, 0]
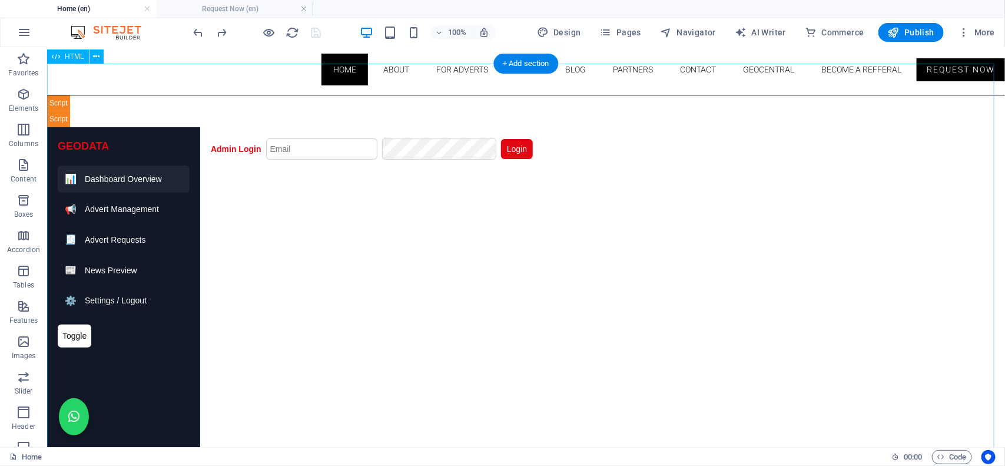
click at [263, 245] on div "Geodata Media - Admin Dashboard GEODATA 📊 Dashboard Overview 📢 Advert Managemen…" at bounding box center [526, 319] width 958 height 448
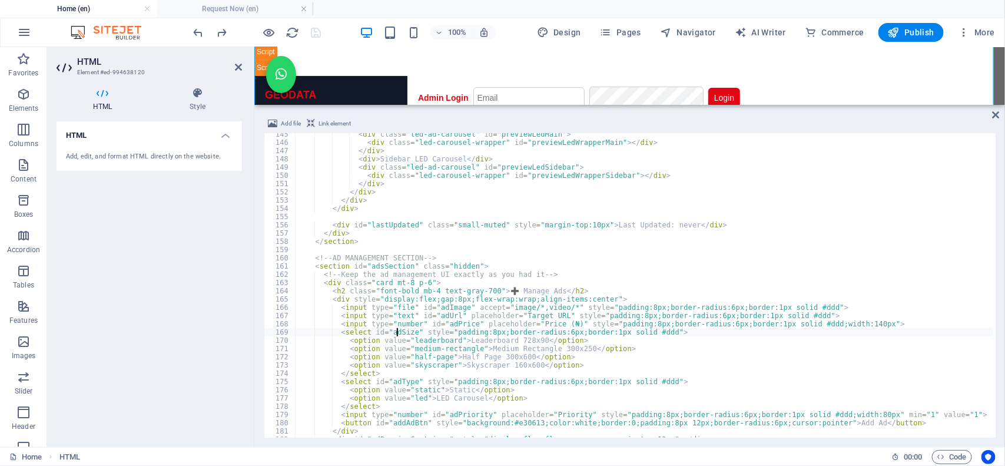
click at [396, 334] on div "< div class = "led-ad-carousel" id = "previewLedMain" > < div class = "led-caro…" at bounding box center [893, 289] width 1194 height 318
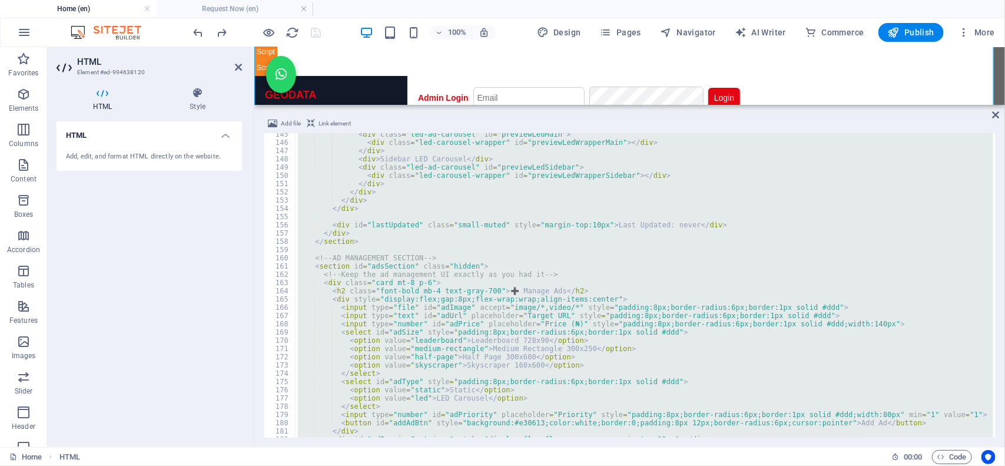
click at [416, 190] on div "< div class = "led-ad-carousel" id = "previewLedMain" > < div class = "led-caro…" at bounding box center [645, 285] width 698 height 304
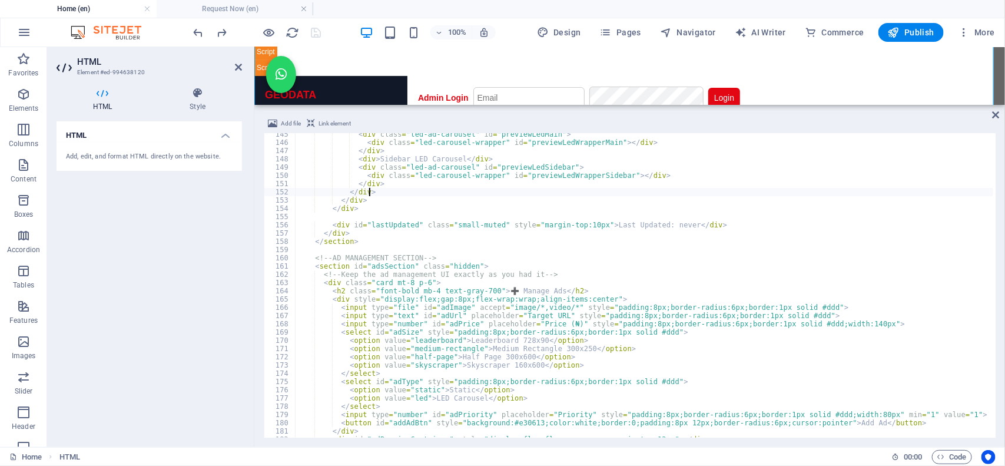
type textarea "</html>"
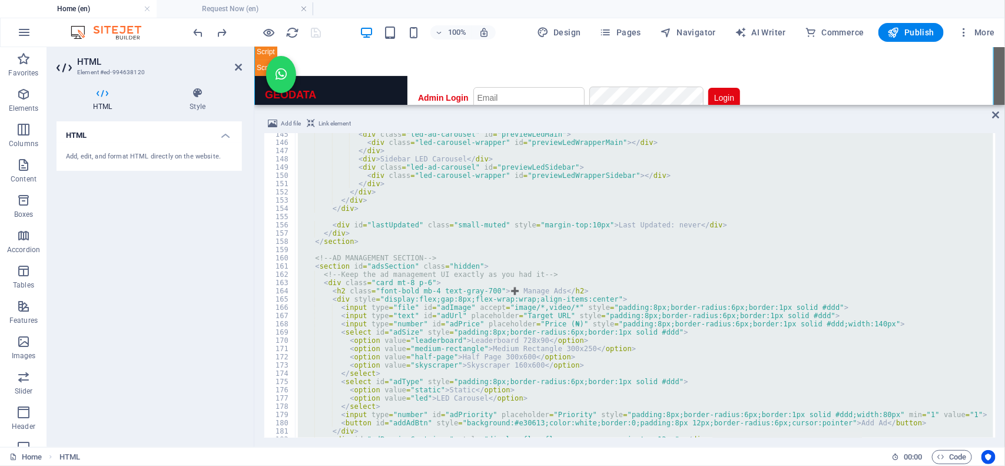
paste textarea
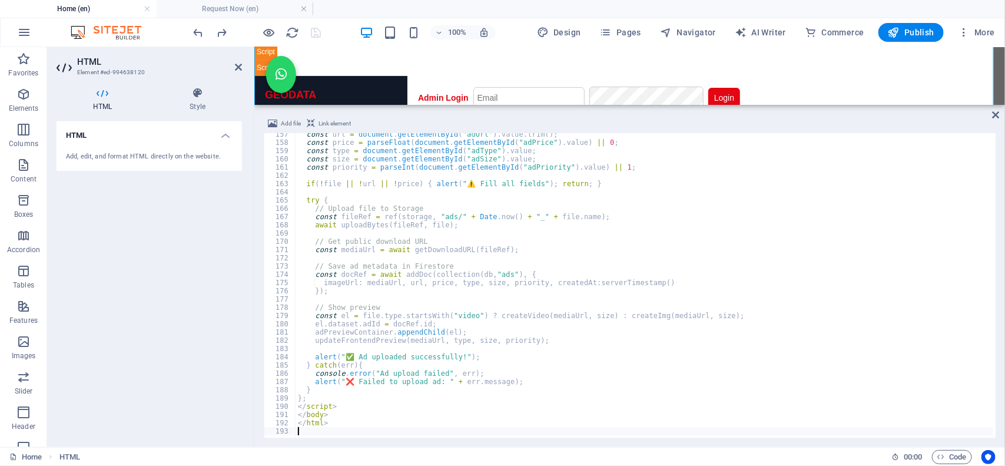
click at [845, 63] on div "Geodata Media - Admin Dashboard GEODATA 📊 Dashboard Overview 📢 Advert Managemen…" at bounding box center [629, 183] width 751 height 278
click at [407, 65] on div "Geodata Media - Admin Dashboard GEODATA 📊 Dashboard Overview 📢 Advert Managemen…" at bounding box center [629, 183] width 751 height 278
click at [195, 32] on icon "undo" at bounding box center [199, 33] width 14 height 14
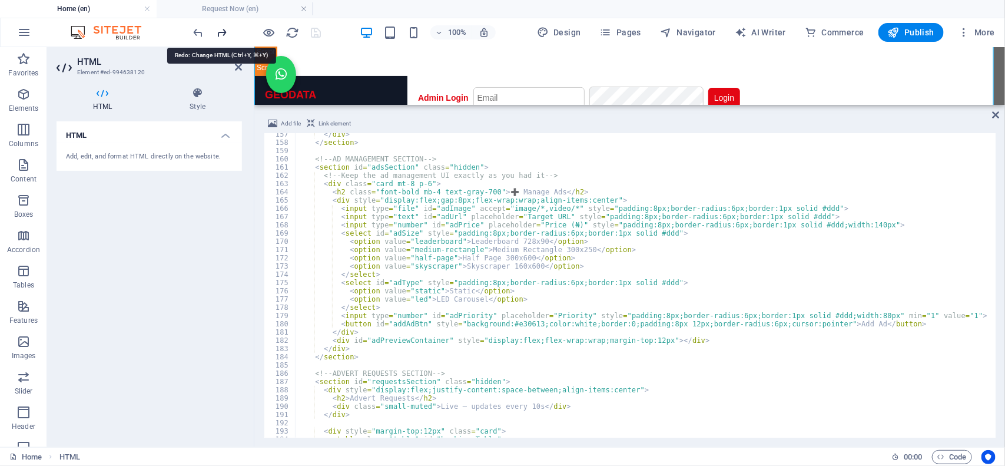
click at [223, 36] on icon "redo" at bounding box center [222, 33] width 14 height 14
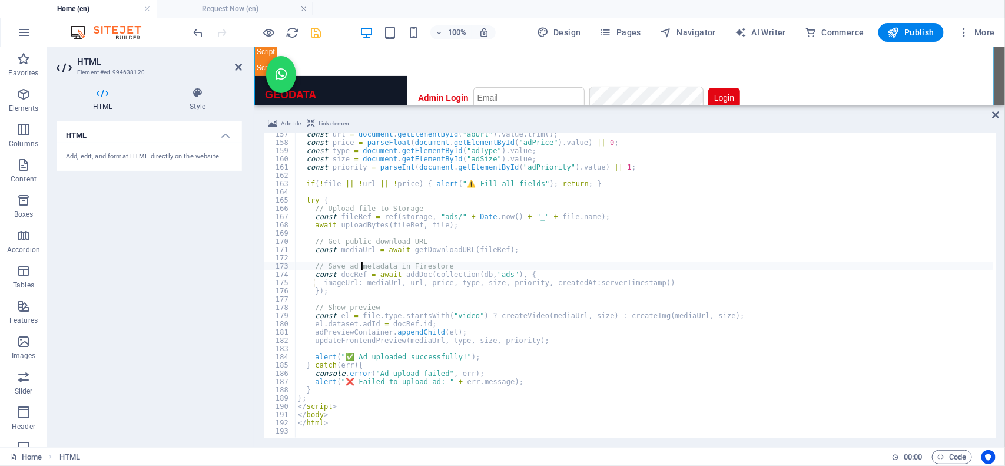
click at [363, 267] on div "const url = document . getElementById ( "adUrl" ) . value . trim ( ) ; const pr…" at bounding box center [651, 289] width 711 height 318
type textarea "</html>"
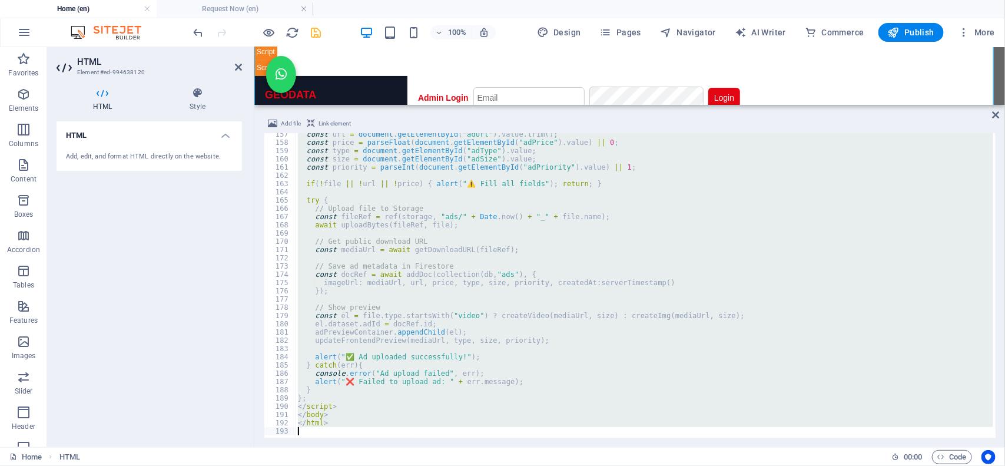
paste textarea
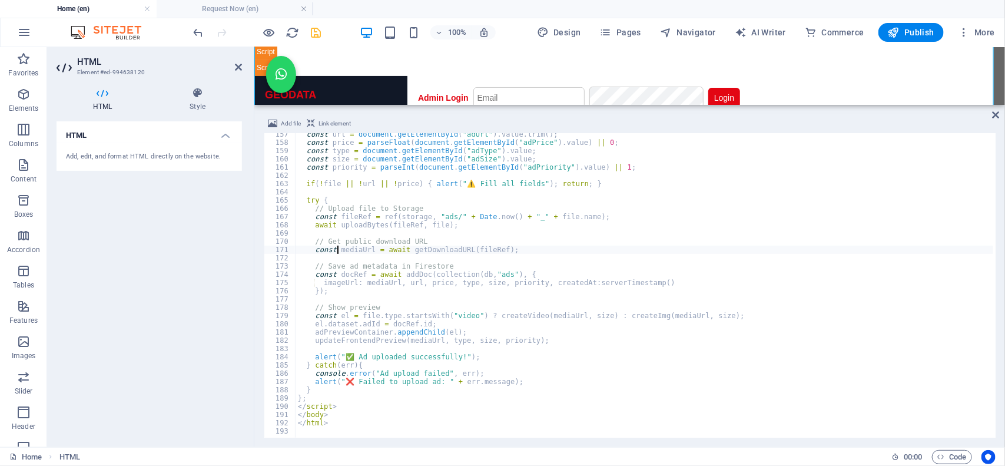
click at [337, 252] on div "const url = document . getElementById ( "adUrl" ) . value . trim ( ) ; const pr…" at bounding box center [651, 289] width 711 height 318
type textarea "</html>"
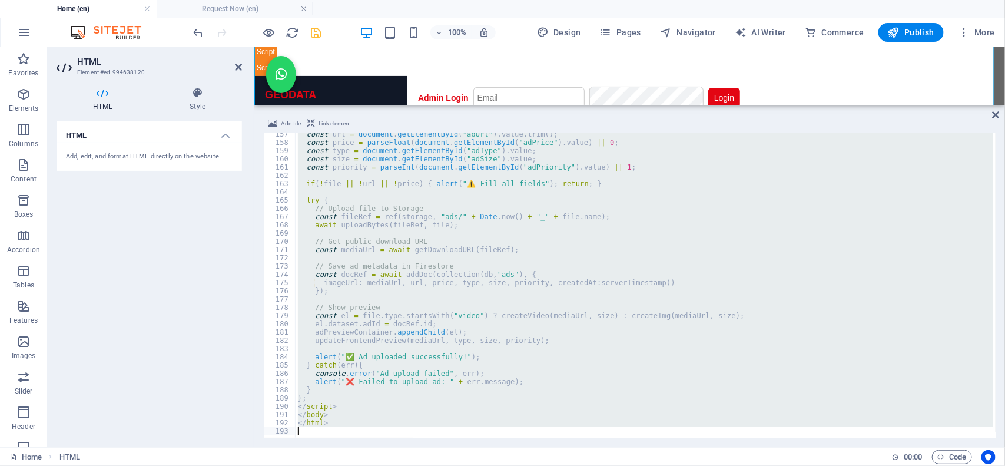
paste textarea
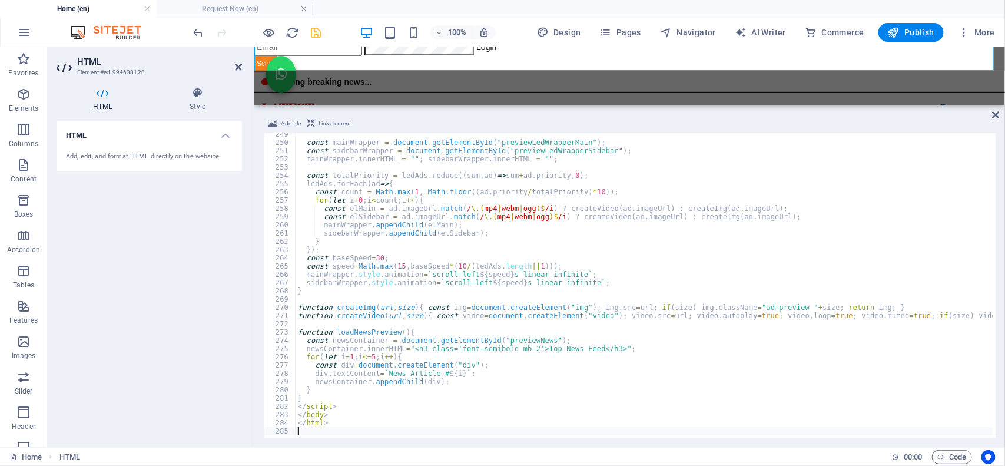
scroll to position [201, 0]
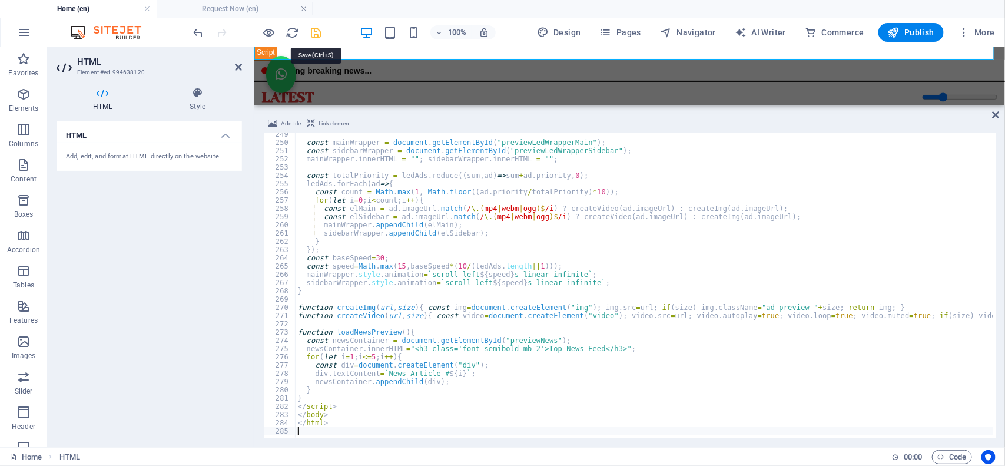
click at [318, 38] on icon "save" at bounding box center [317, 33] width 14 height 14
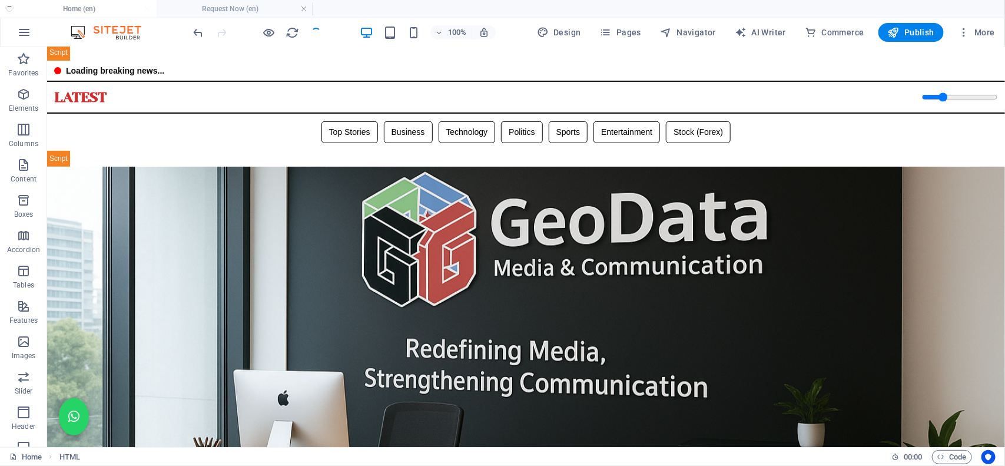
scroll to position [151, 0]
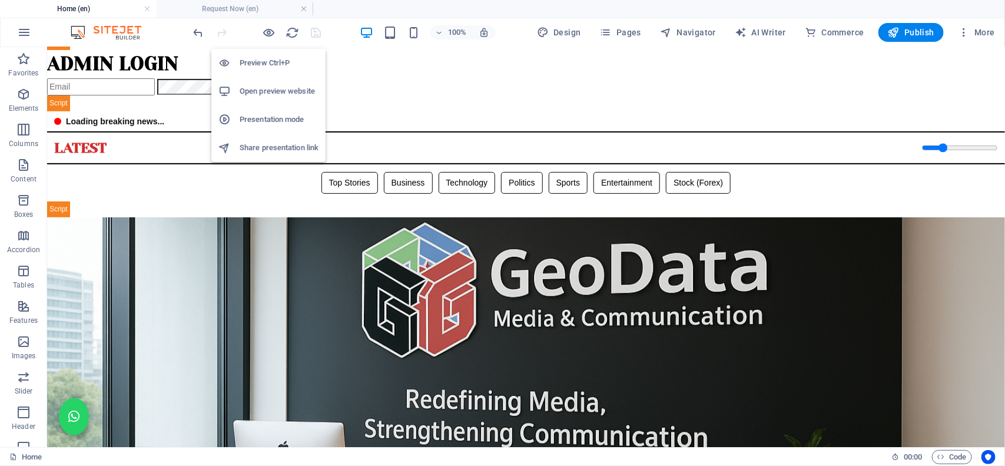
click at [274, 89] on h6 "Open preview website" at bounding box center [279, 91] width 79 height 14
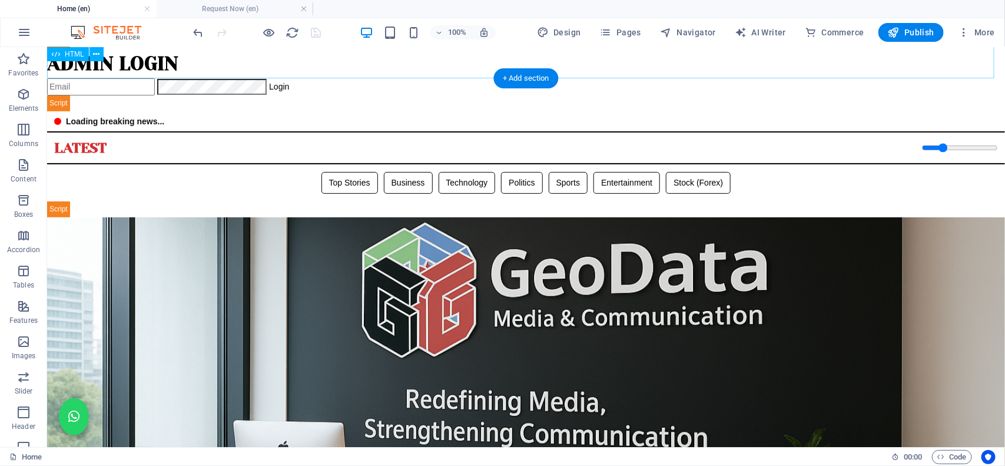
click at [364, 59] on div "Geodata Media - Admin Dashboard Admin Login Login 📊 Admin Dashboard Logout Book…" at bounding box center [526, 64] width 958 height 93
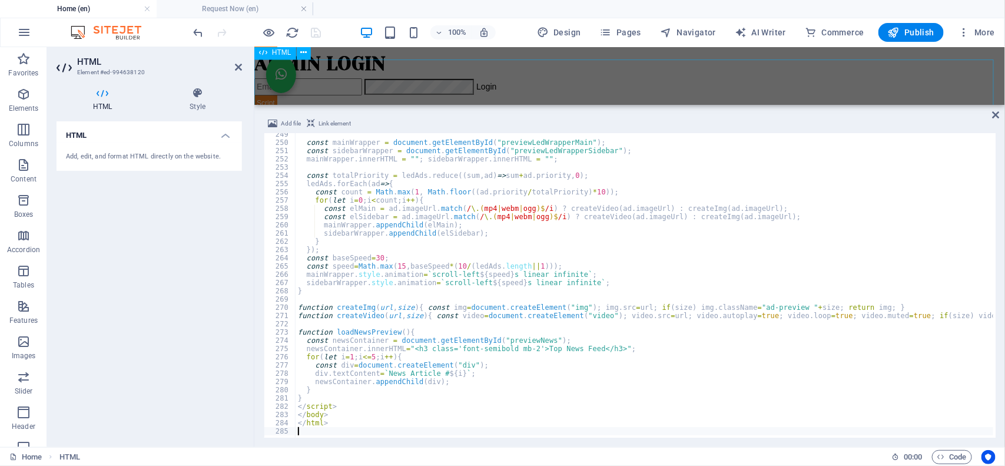
scroll to position [201, 0]
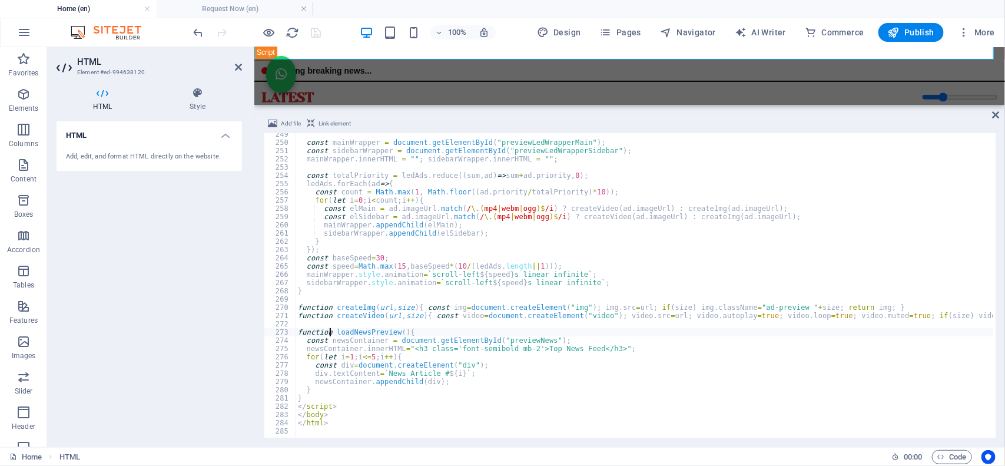
click at [330, 330] on div "const mainWrapper = document . getElementById ( "previewLedWrapperMain" ) ; con…" at bounding box center [893, 289] width 1194 height 318
type textarea "</html>"
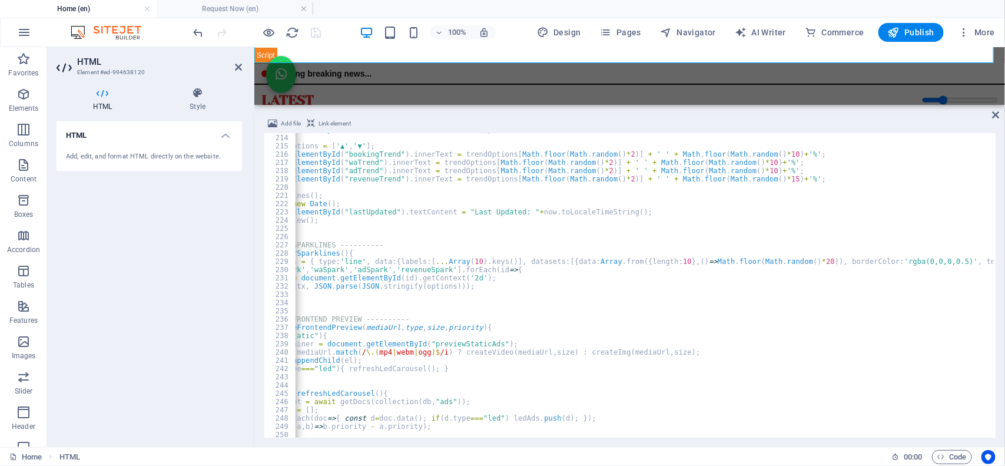
scroll to position [0, 78]
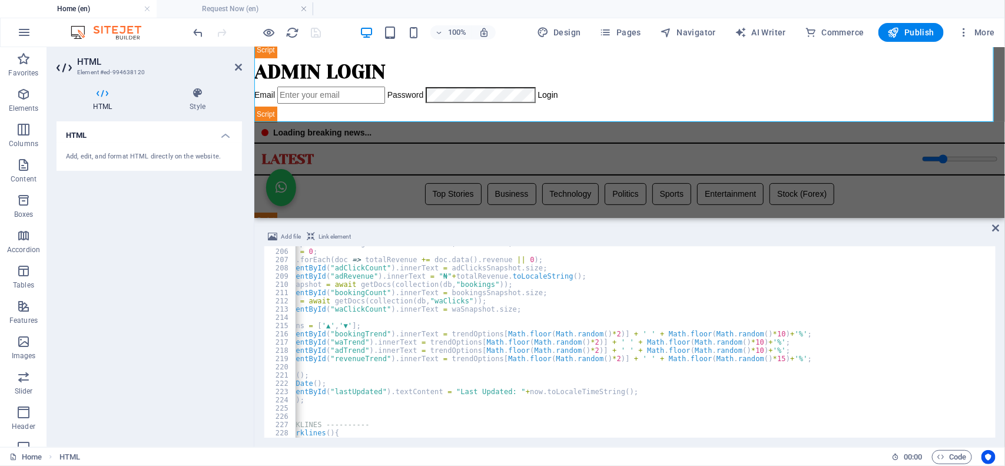
drag, startPoint x: 557, startPoint y: 106, endPoint x: 557, endPoint y: 217, distance: 110.7
click at [557, 217] on div "H3 Preset Container HTML Menu Bar Menu HTML Add file Link element 205 206 207 2…" at bounding box center [629, 247] width 751 height 400
click at [595, 82] on div "Geodata Media - Admin Dashboard Admin Login Email Password Login 📊 Admin Dashbo…" at bounding box center [629, 74] width 751 height 96
click at [313, 36] on icon "save" at bounding box center [317, 33] width 14 height 14
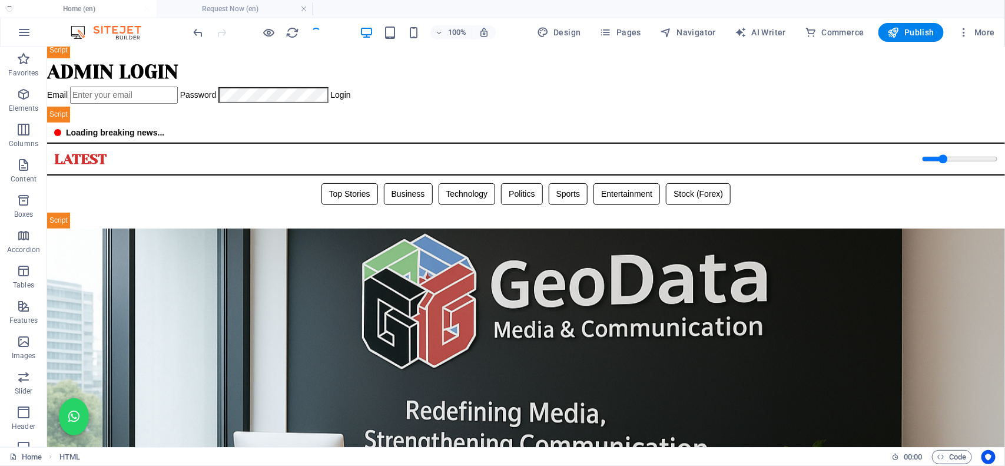
scroll to position [91, 0]
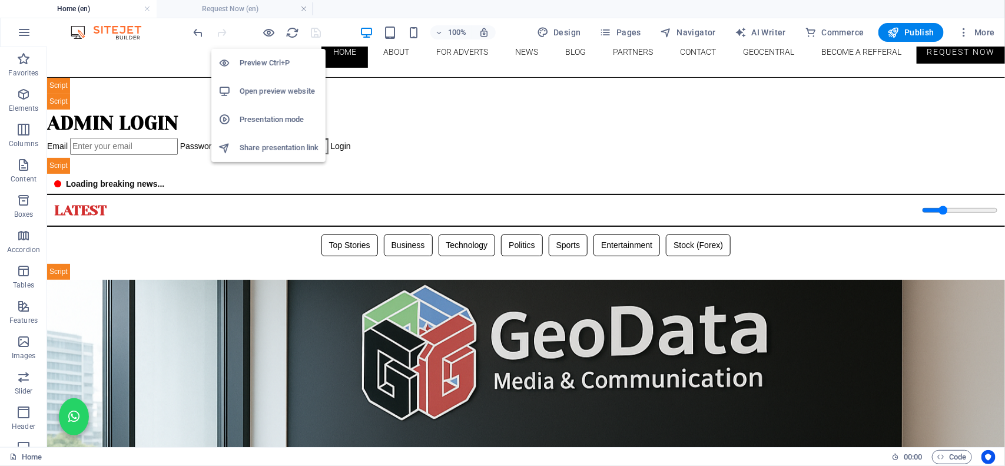
click at [262, 93] on h6 "Open preview website" at bounding box center [279, 91] width 79 height 14
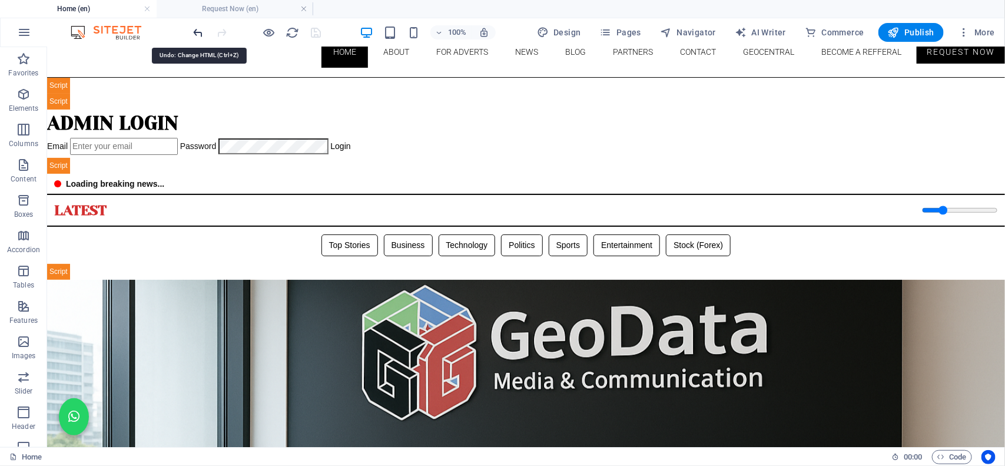
click at [192, 33] on icon "undo" at bounding box center [199, 33] width 14 height 14
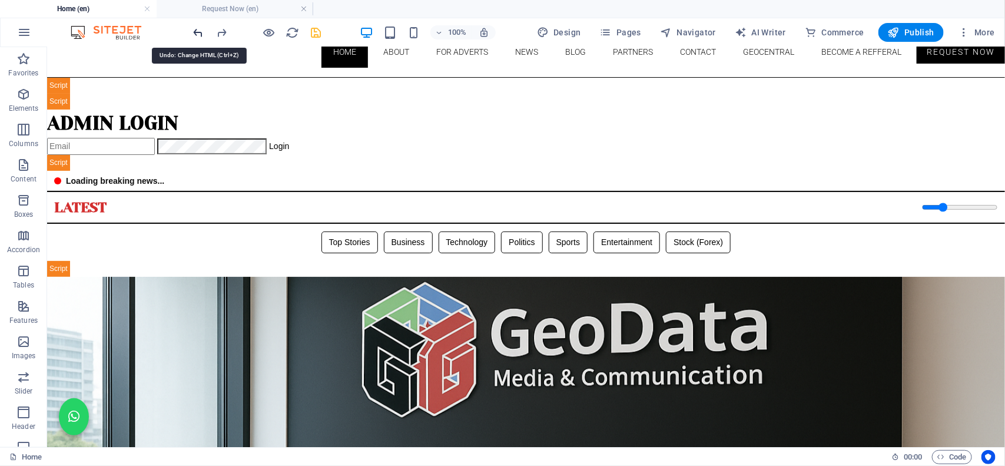
click at [192, 33] on icon "undo" at bounding box center [199, 33] width 14 height 14
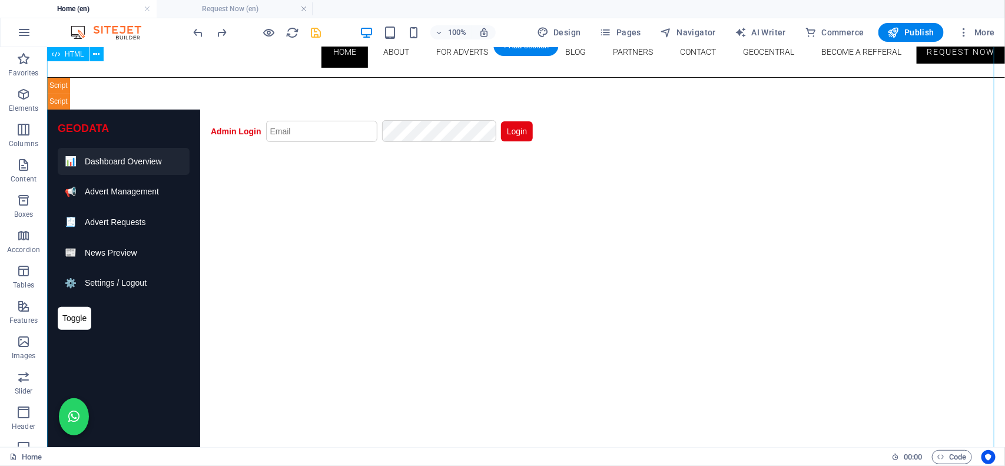
click at [316, 210] on div "Geodata Media - Admin Dashboard GEODATA 📊 Dashboard Overview 📢 Advert Managemen…" at bounding box center [526, 301] width 958 height 448
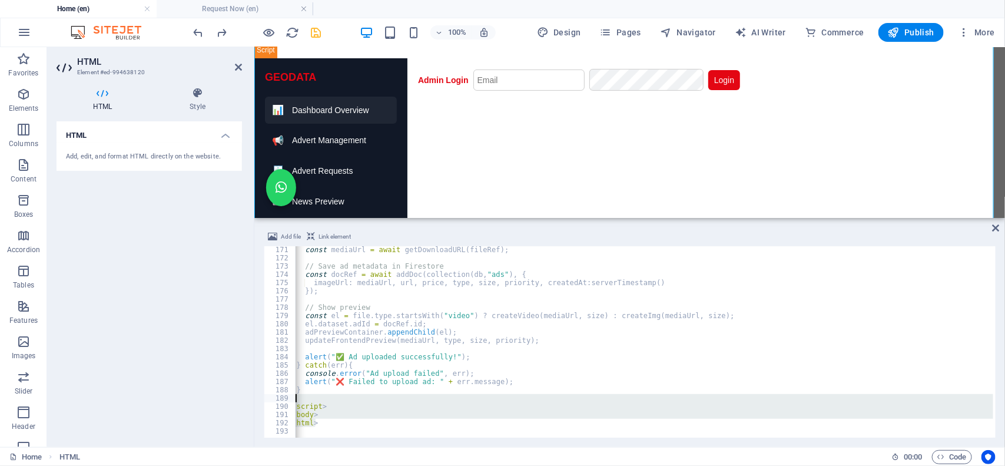
scroll to position [0, 10]
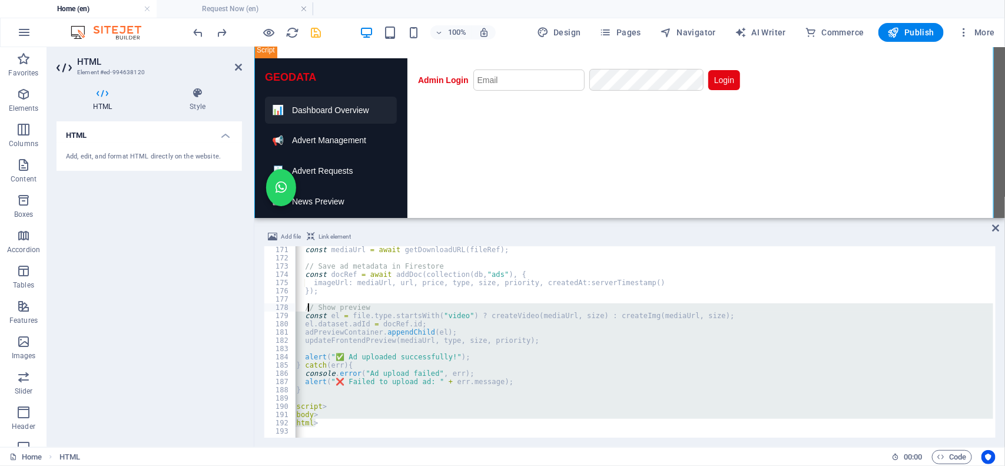
drag, startPoint x: 325, startPoint y: 424, endPoint x: 307, endPoint y: 304, distance: 122.0
click at [307, 304] on div "const mediaUrl = await getDownloadURL ( fileRef ) ; // Save ad metadata in Fire…" at bounding box center [641, 347] width 711 height 205
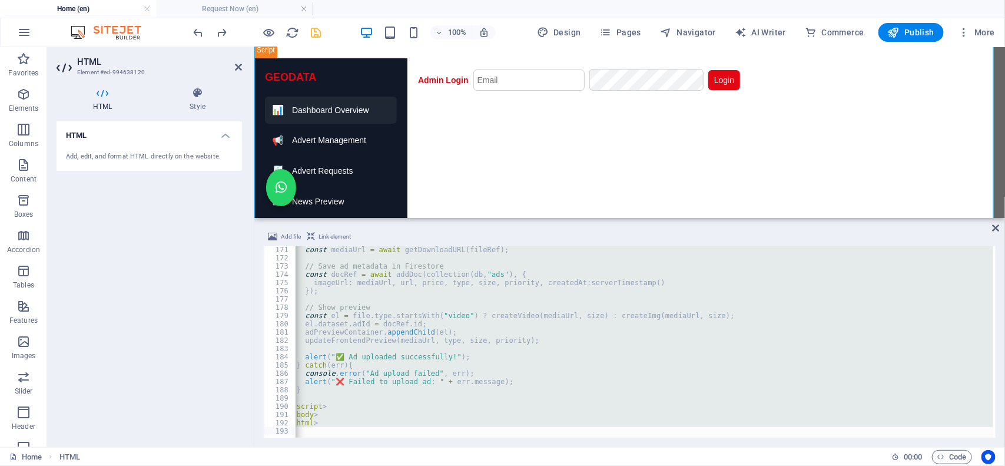
click at [356, 284] on div "const mediaUrl = await getDownloadURL ( fileRef ) ; // Save ad metadata in Fire…" at bounding box center [645, 341] width 698 height 191
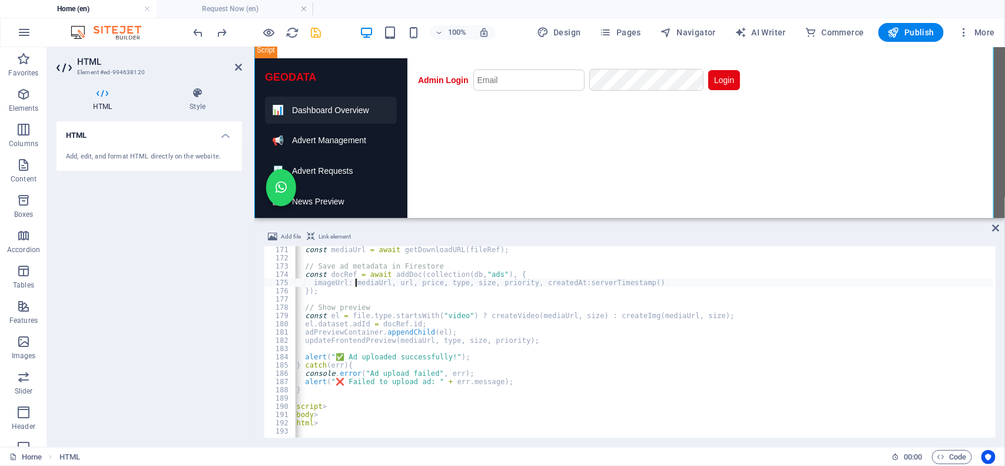
type textarea "</html>"
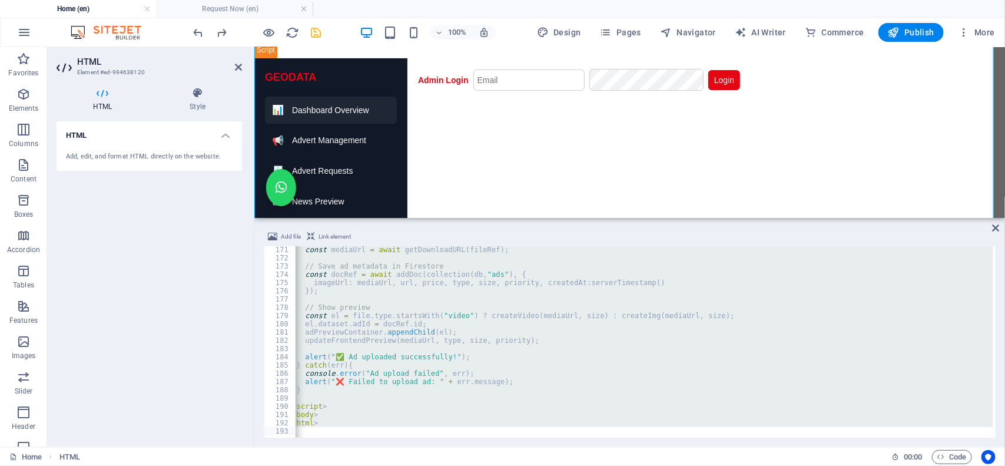
paste textarea
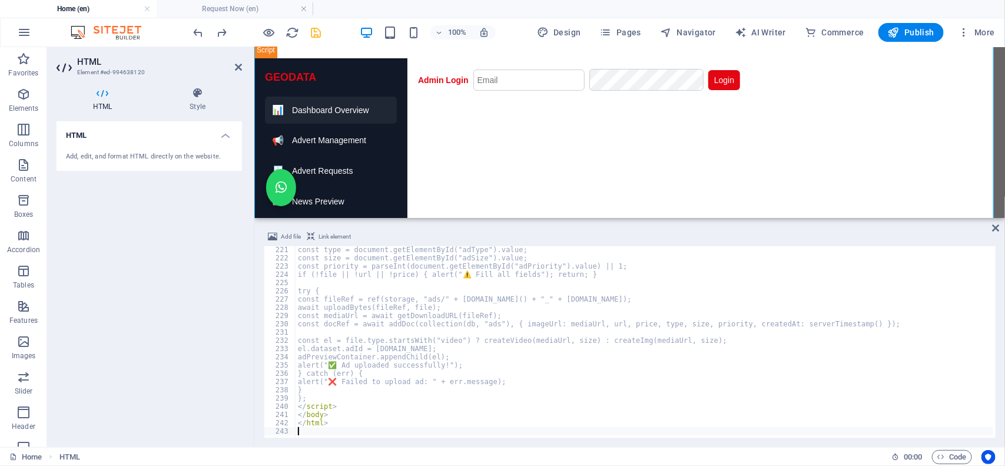
scroll to position [0, 0]
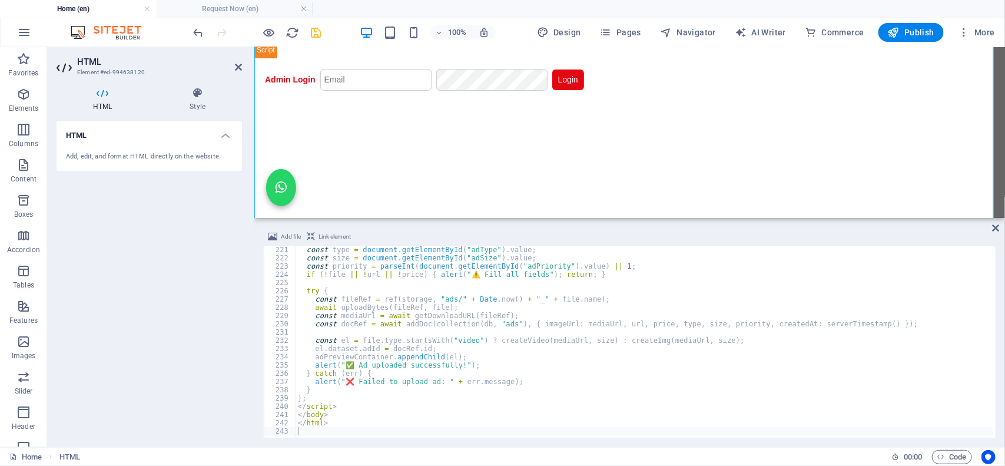
click at [333, 31] on div "100% Design Pages Navigator AI Writer Commerce Publish More" at bounding box center [595, 32] width 808 height 19
click at [316, 34] on icon "save" at bounding box center [317, 33] width 14 height 14
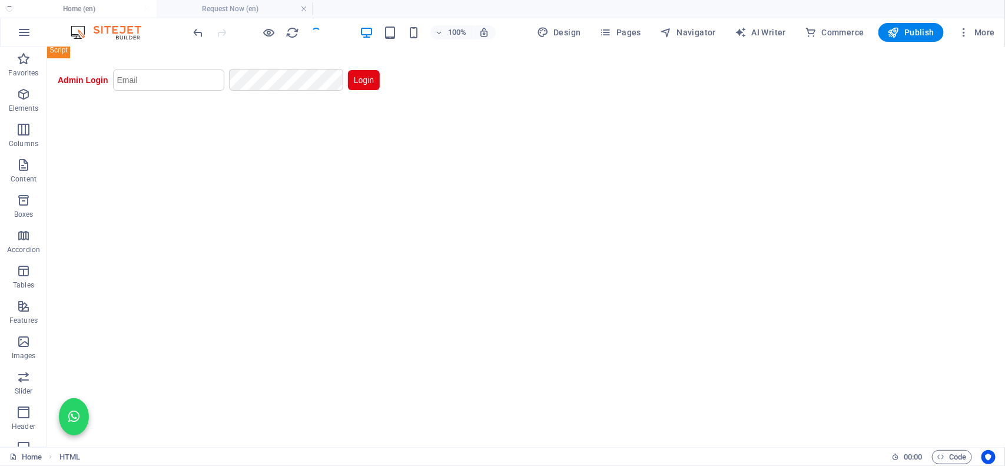
scroll to position [91, 0]
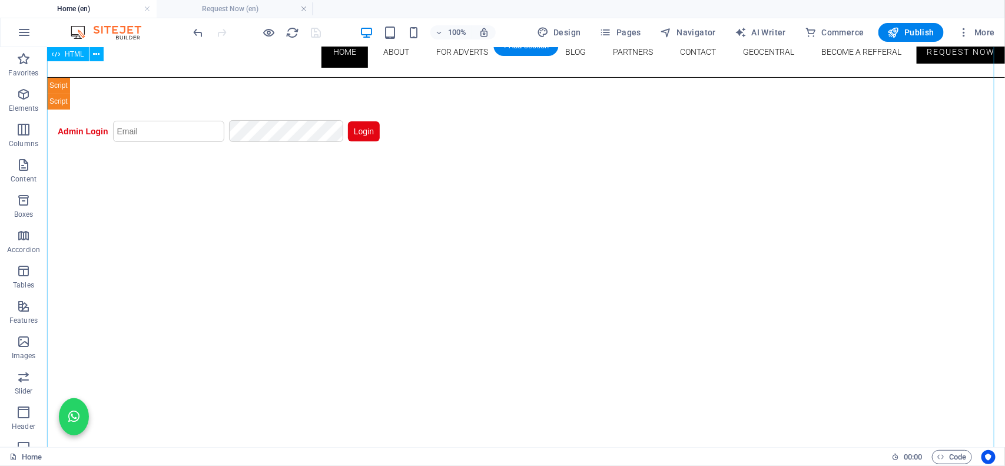
click at [280, 97] on div "Geodata Media - Admin Dashboard GEODATA 📊 Dashboard Overview 📢 Advert Managemen…" at bounding box center [526, 301] width 958 height 448
click at [191, 92] on div "Geodata Media - Admin Dashboard GEODATA 📊 Dashboard Overview 📢 Advert Managemen…" at bounding box center [526, 301] width 958 height 448
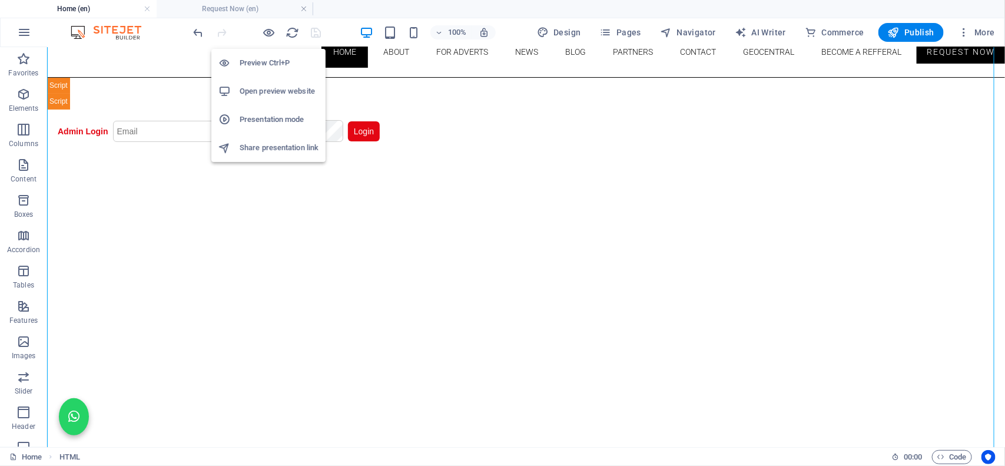
click at [255, 93] on h6 "Open preview website" at bounding box center [279, 91] width 79 height 14
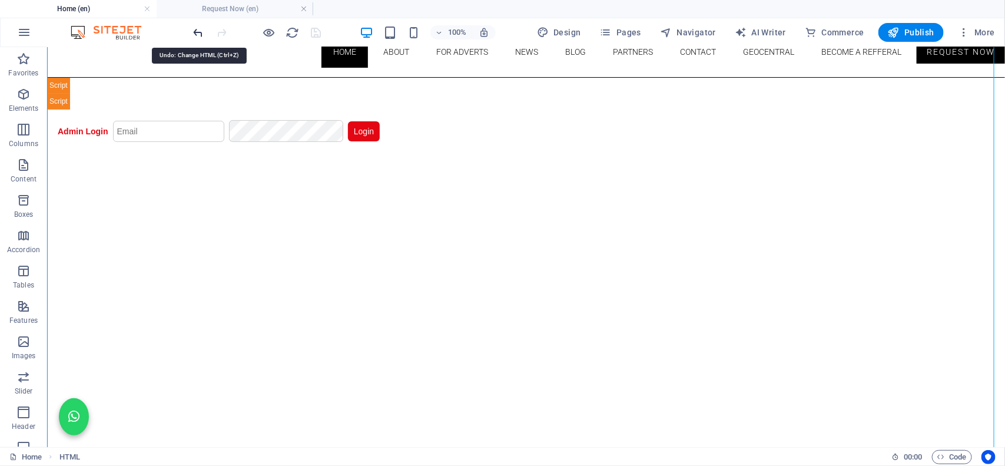
click at [196, 31] on icon "undo" at bounding box center [199, 33] width 14 height 14
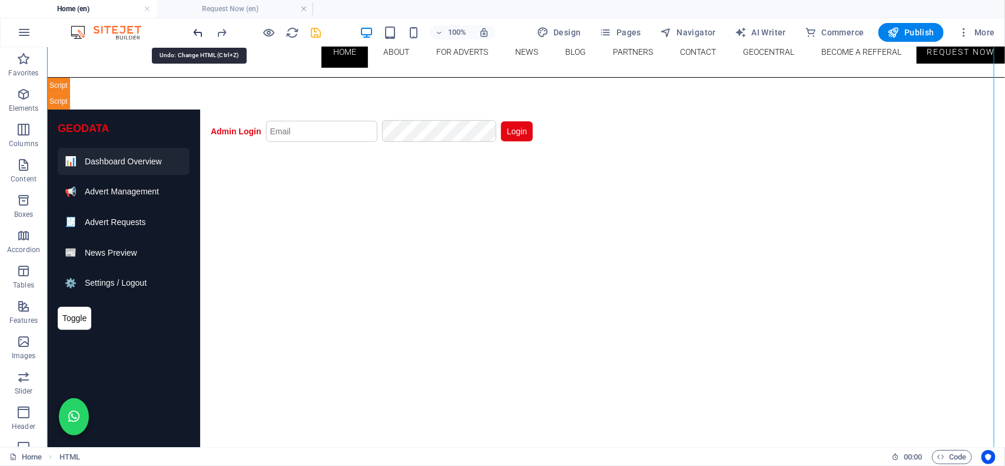
click at [196, 31] on icon "undo" at bounding box center [199, 33] width 14 height 14
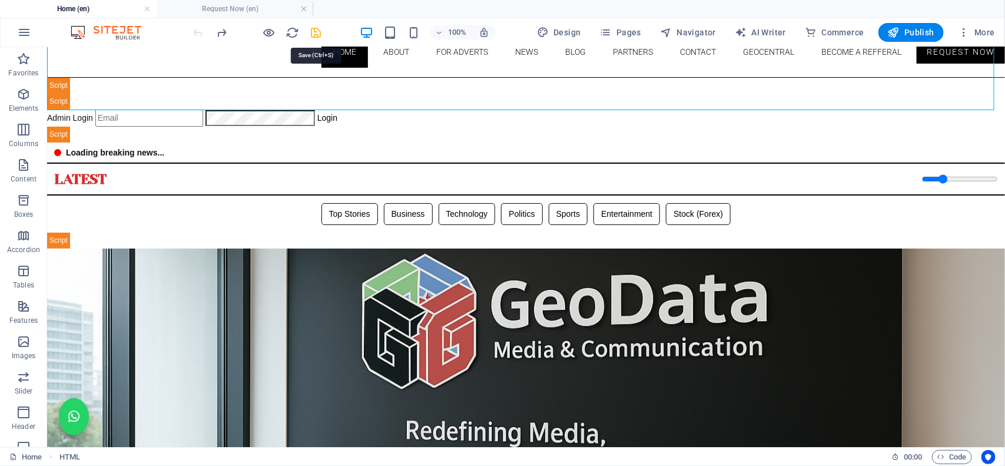
click at [313, 34] on icon "save" at bounding box center [317, 33] width 14 height 14
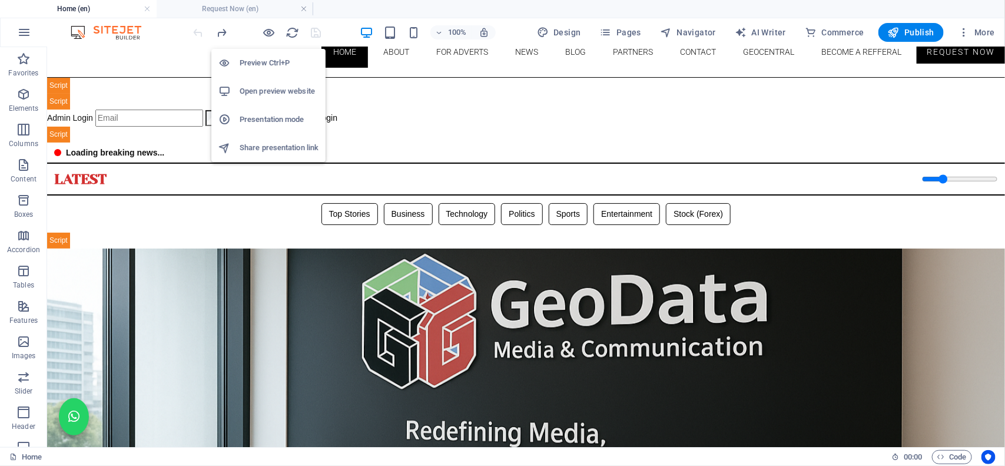
click at [287, 95] on h6 "Open preview website" at bounding box center [279, 91] width 79 height 14
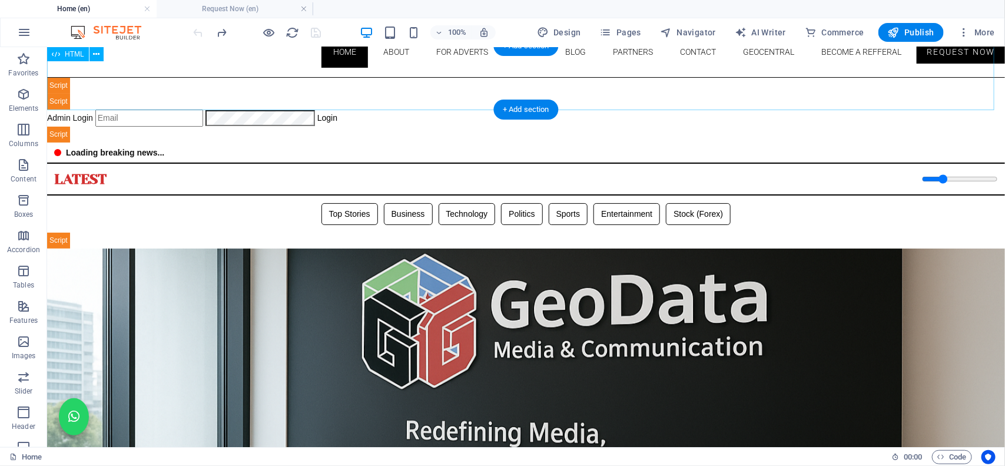
click at [361, 87] on div "Geodata Media - Admin Dashboard Admin Login Login 📊 Admin Dashboard Logout Book…" at bounding box center [526, 109] width 958 height 65
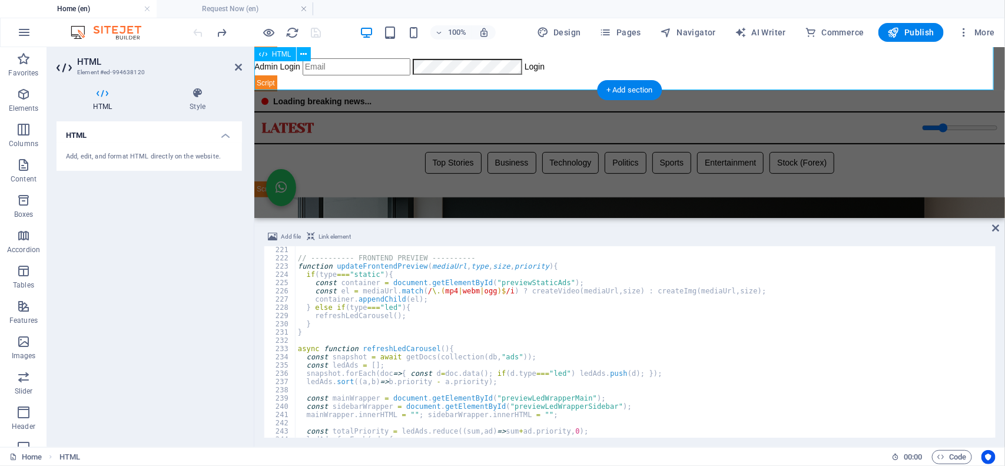
scroll to position [1814, 0]
click at [340, 387] on div "// ---------- FRONTEND PREVIEW ---------- function updateFrontendPreview ( medi…" at bounding box center [893, 347] width 1194 height 205
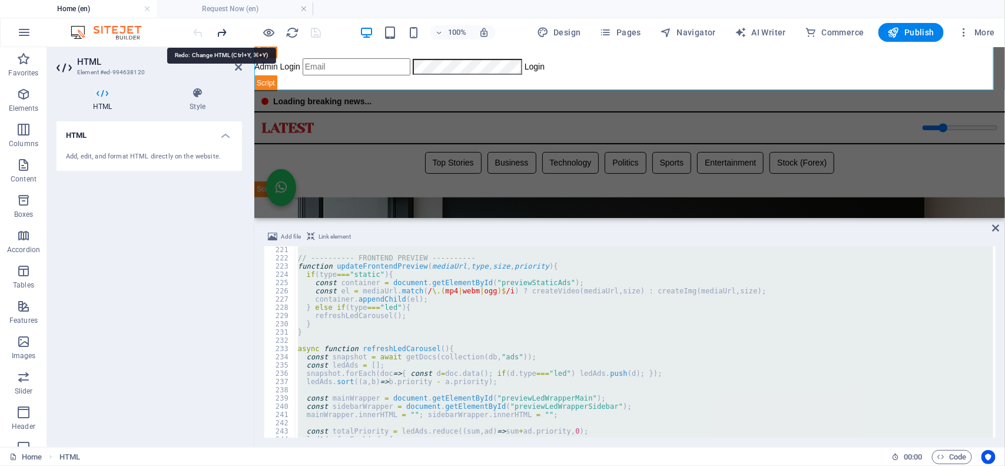
click at [224, 32] on icon "redo" at bounding box center [222, 33] width 14 height 14
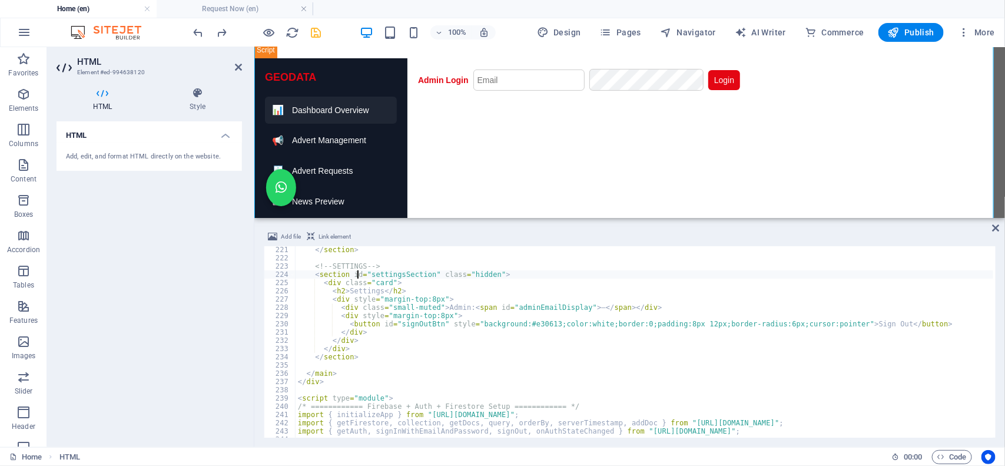
click at [357, 278] on div "</ section > <!-- SETTINGS --> < section id = "settingsSection" class = "hidden…" at bounding box center [893, 347] width 1194 height 205
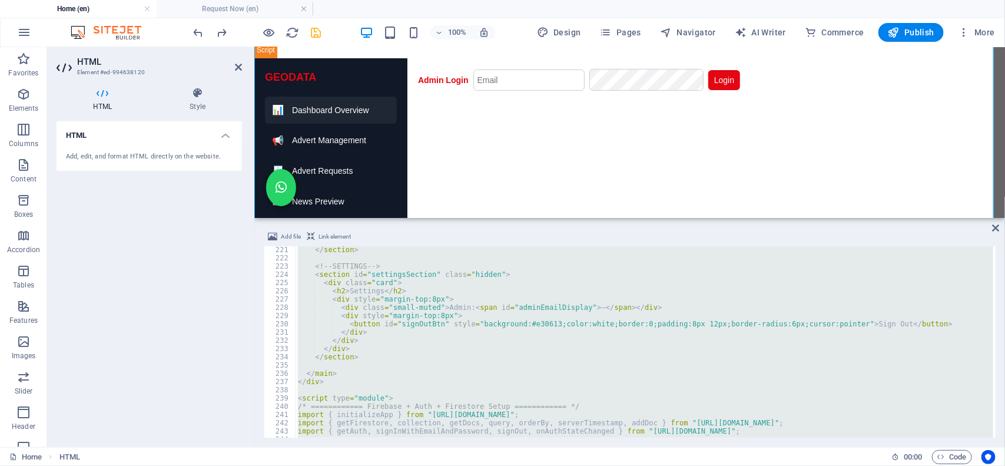
click at [360, 313] on div "</ section > <!-- SETTINGS --> < section id = "settingsSection" class = "hidden…" at bounding box center [645, 341] width 698 height 191
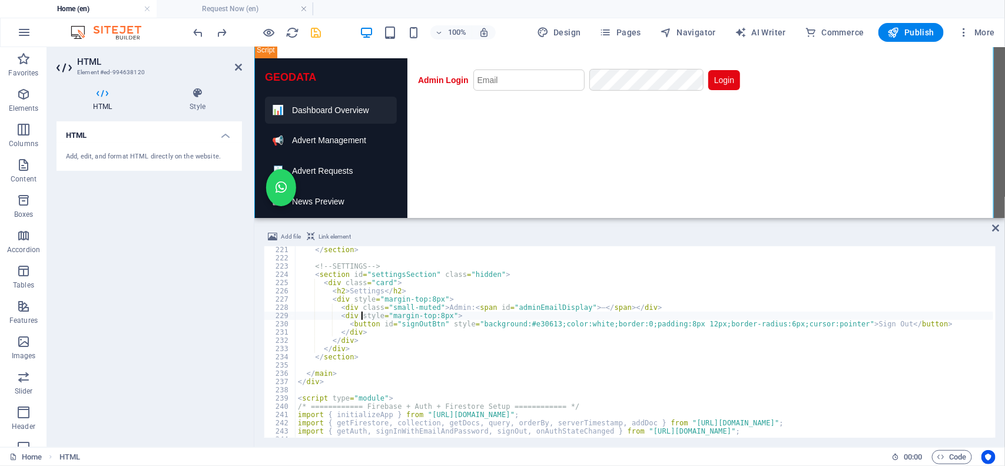
type textarea "</html>"
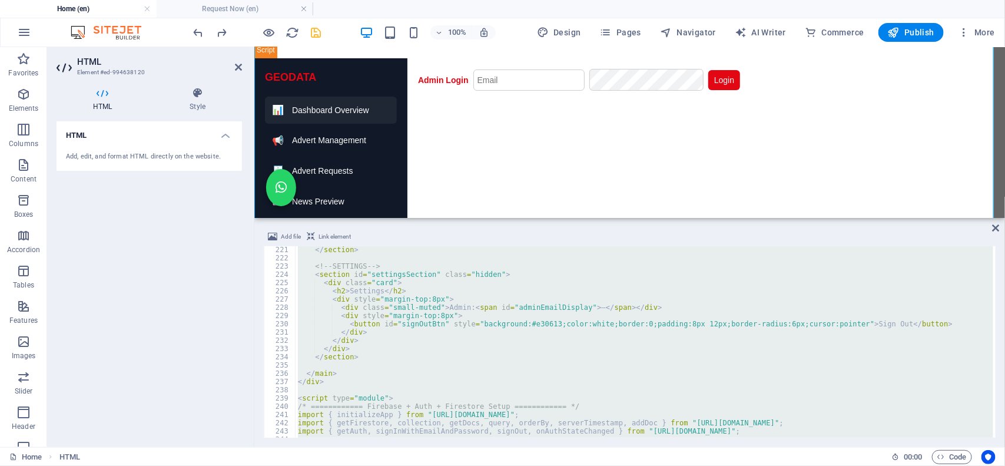
paste textarea
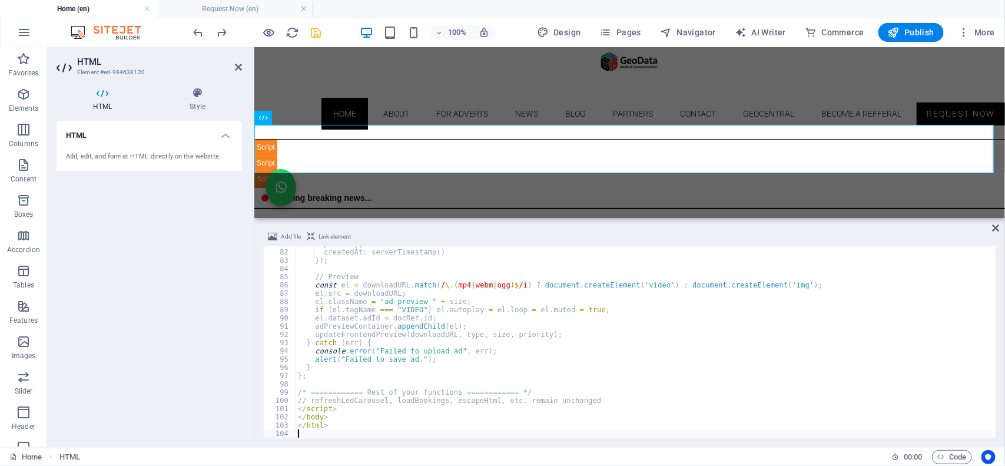
scroll to position [19, 0]
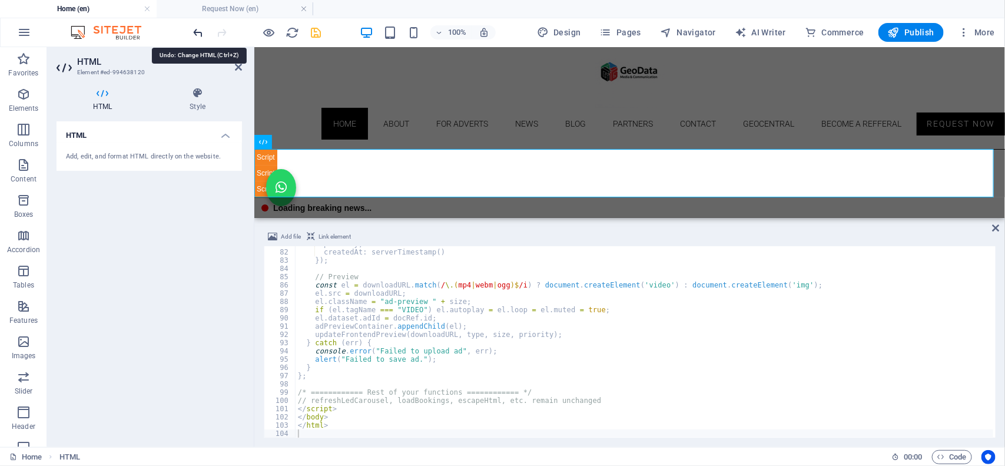
click at [195, 33] on icon "undo" at bounding box center [199, 33] width 14 height 14
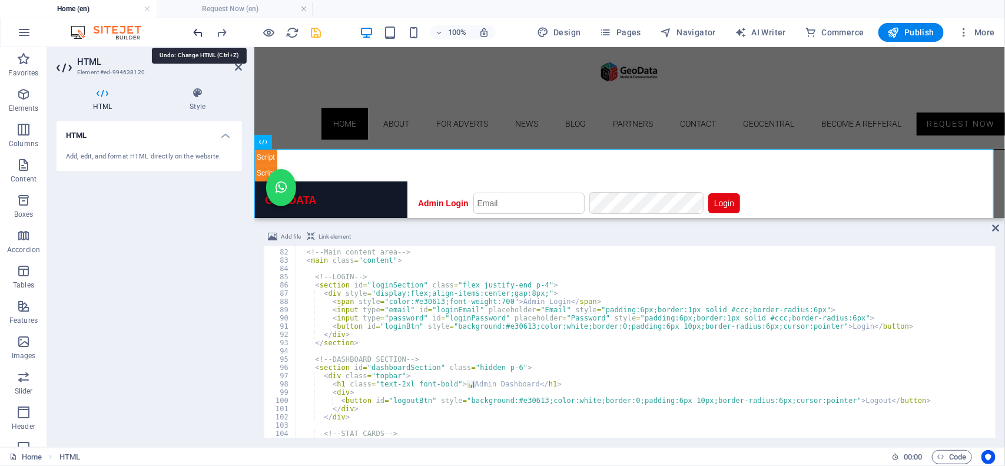
click at [195, 33] on icon "undo" at bounding box center [199, 33] width 14 height 14
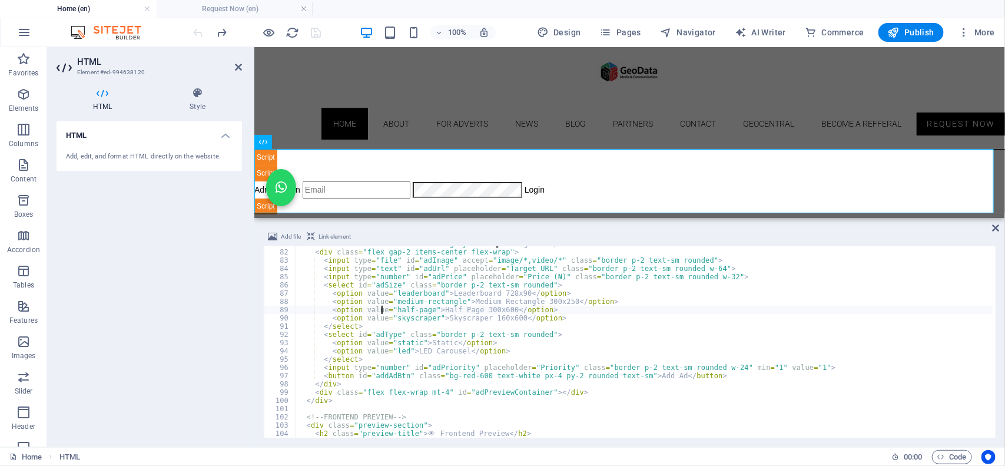
click at [383, 313] on div "< h2 class = "font-bold mb-4 text-gray-700" > ➕ Manage Ads </ h2 > < div class …" at bounding box center [893, 342] width 1194 height 205
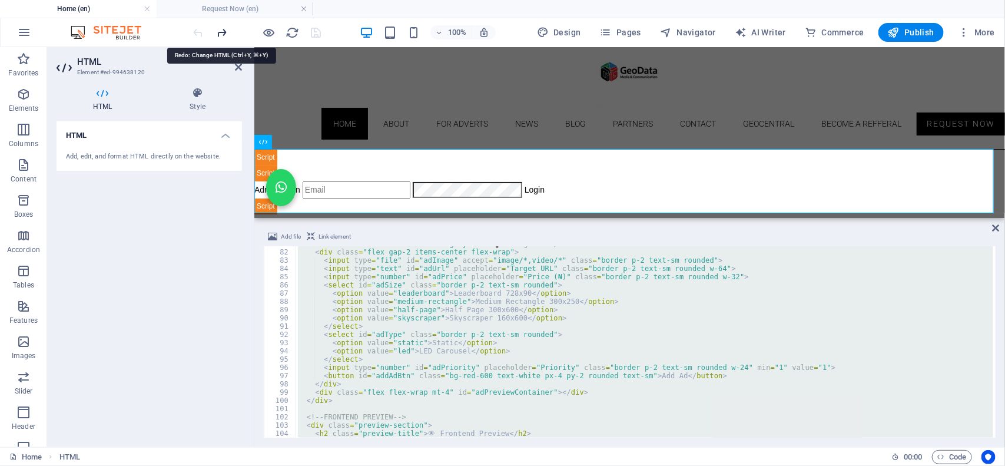
click at [222, 32] on icon "redo" at bounding box center [222, 33] width 14 height 14
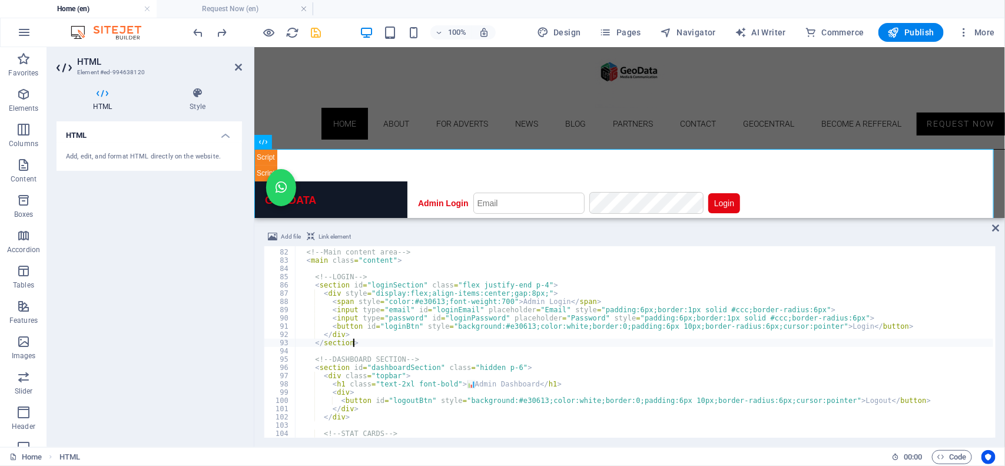
click at [379, 340] on div "<!-- Main content area --> < main class = "content" > <!-- LOGIN --> < section …" at bounding box center [893, 342] width 1194 height 205
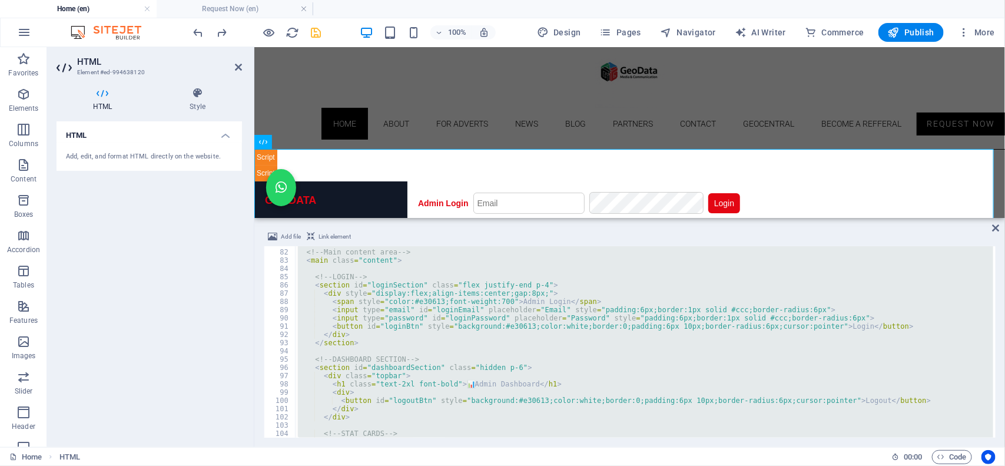
click at [354, 314] on div "<!-- Main content area --> < main class = "content" > <!-- LOGIN --> < section …" at bounding box center [645, 341] width 698 height 191
type textarea "<input type="email" id="loginEmail" placeholder="Email" style="padding:6px;bord…"
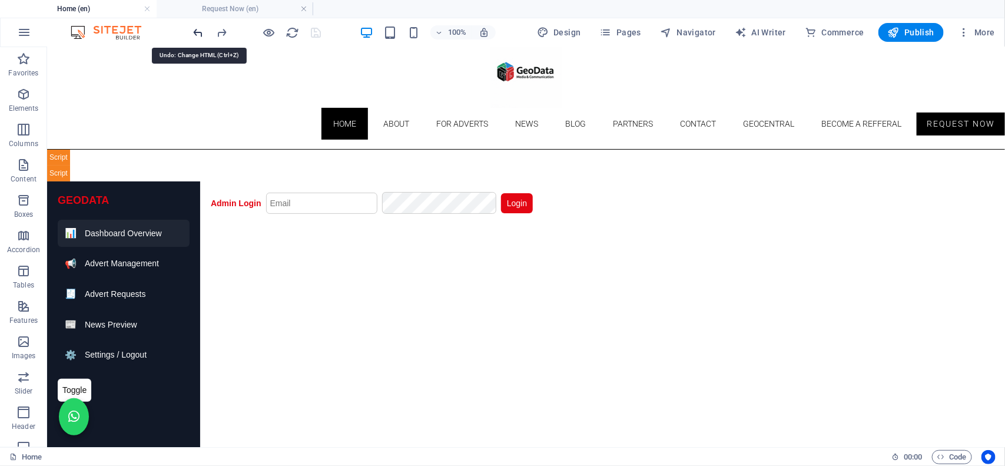
click at [195, 30] on icon "undo" at bounding box center [199, 33] width 14 height 14
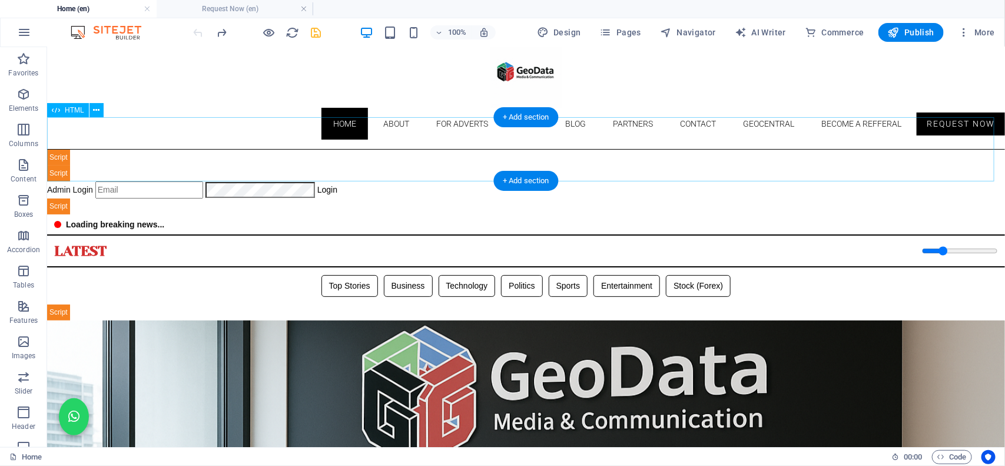
click at [354, 151] on div "Geodata Media - Admin Dashboard Admin Login Login 📊 Admin Dashboard Logout Book…" at bounding box center [526, 181] width 958 height 65
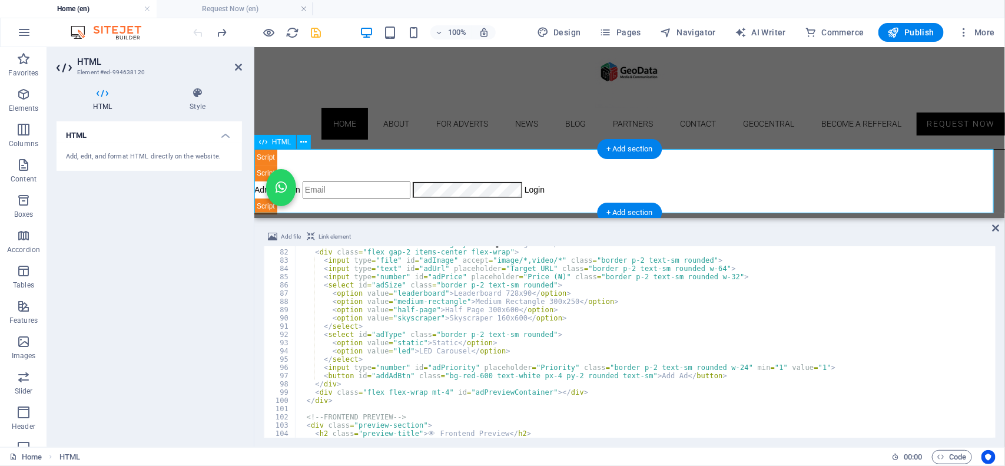
scroll to position [666, 0]
click at [336, 399] on div "< h2 class = "font-bold mb-4 text-gray-700" > ➕ Manage Ads </ h2 > < div class …" at bounding box center [893, 342] width 1194 height 205
type textarea "</script>"
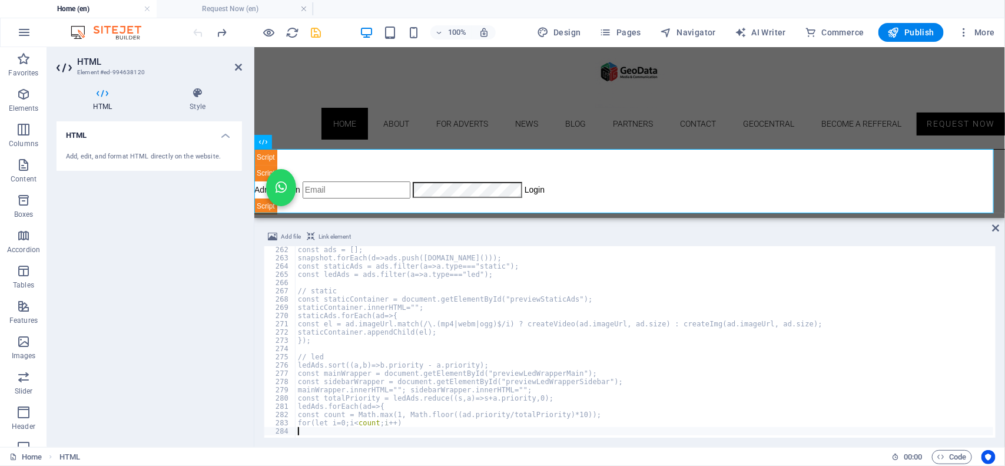
scroll to position [2152, 0]
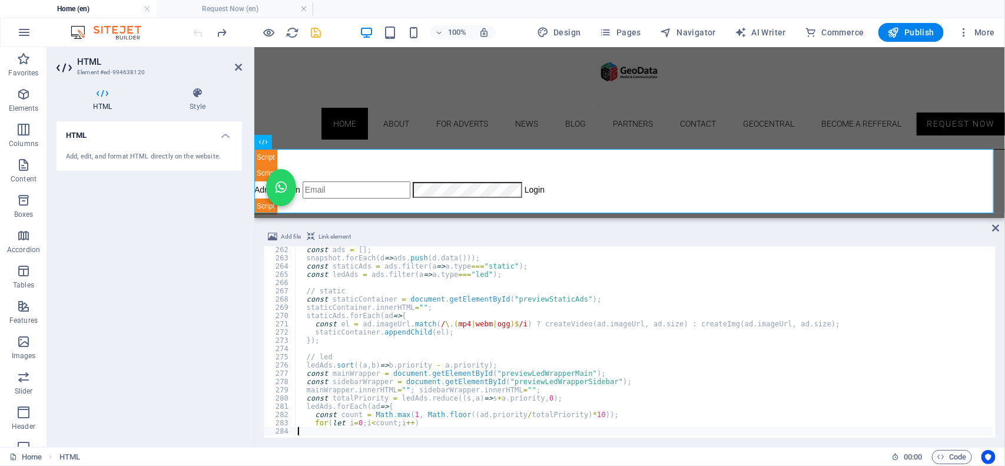
click at [569, 315] on div "const ads = [ ] ; snapshot . forEach ( d => ads . push ( d . data ( ))) ; const…" at bounding box center [893, 347] width 1194 height 205
type textarea "staticAds.forEach(ad=>{"
click at [316, 30] on icon "save" at bounding box center [317, 33] width 14 height 14
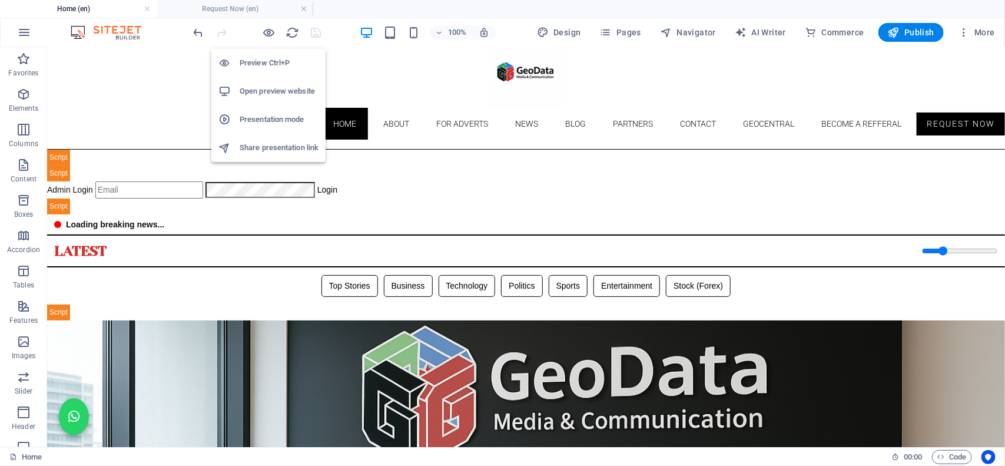
click at [261, 83] on li "Open preview website" at bounding box center [268, 91] width 114 height 28
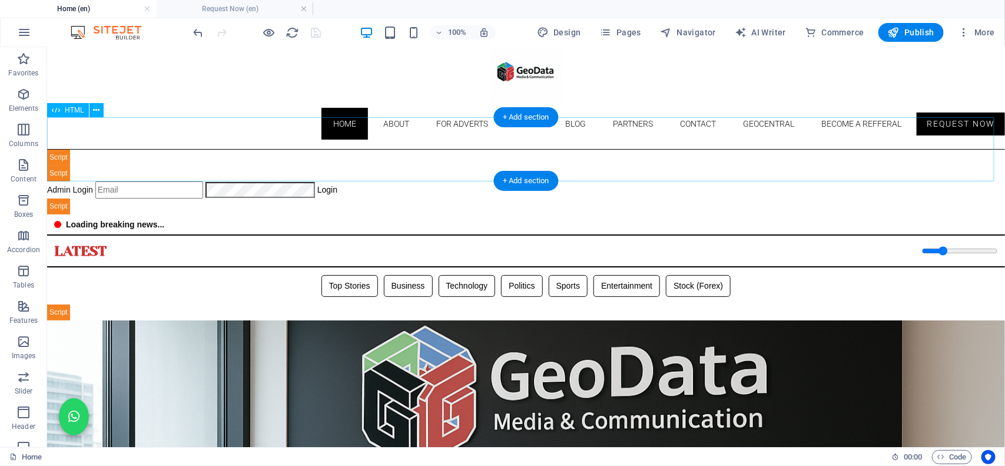
click at [257, 174] on div "Geodata Media - Admin Dashboard Admin Login Login 📊 Admin Dashboard Logout Book…" at bounding box center [526, 181] width 958 height 65
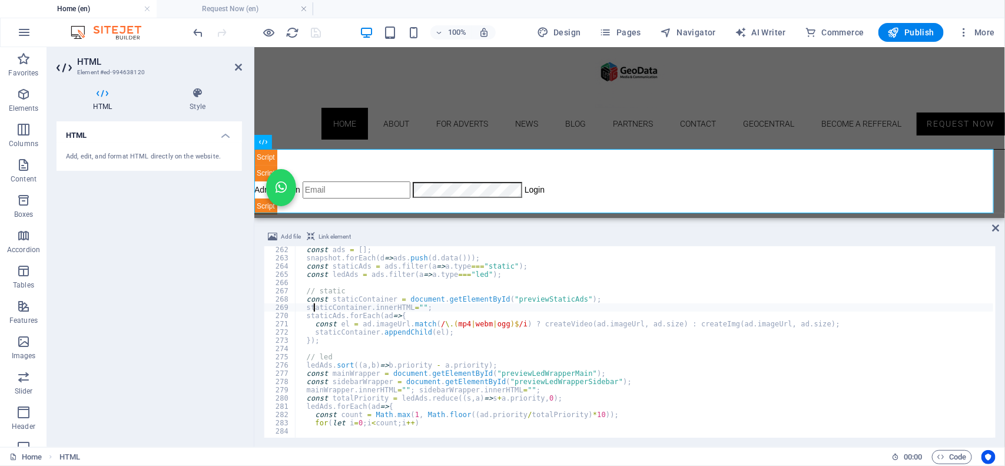
click at [312, 310] on div "const ads = [ ] ; snapshot . forEach ( d => ads . push ( d . data ( ))) ; const…" at bounding box center [893, 347] width 1194 height 205
type textarea "for(let i=0;i<count;i++)"
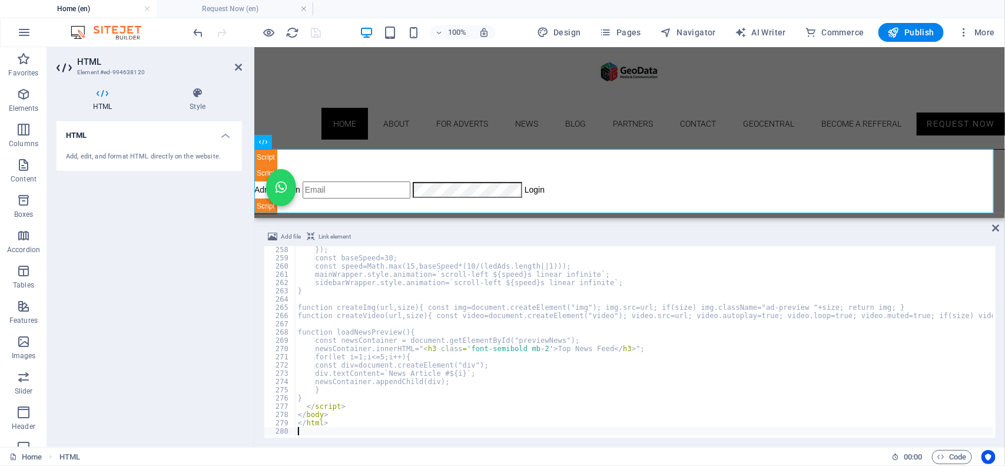
scroll to position [2118, 0]
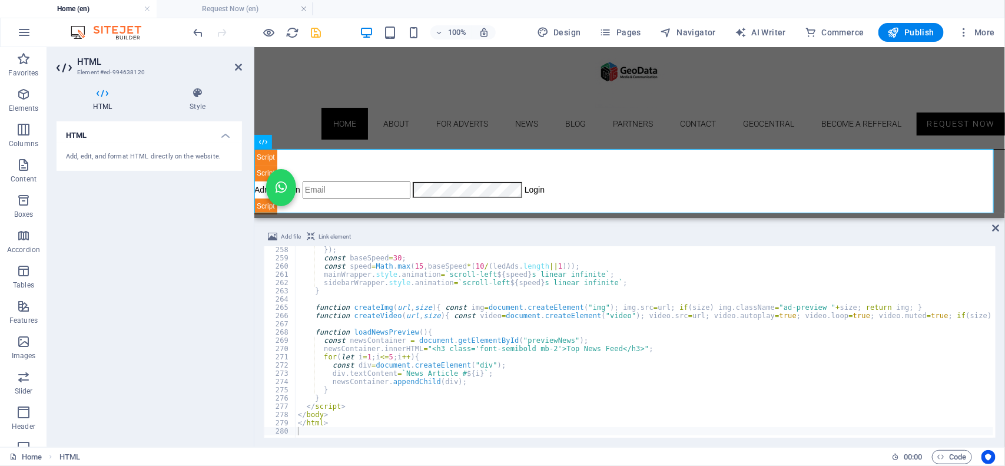
click at [333, 30] on div "100% Design Pages Navigator AI Writer Commerce Publish More" at bounding box center [595, 32] width 808 height 19
click at [319, 35] on icon "save" at bounding box center [317, 33] width 14 height 14
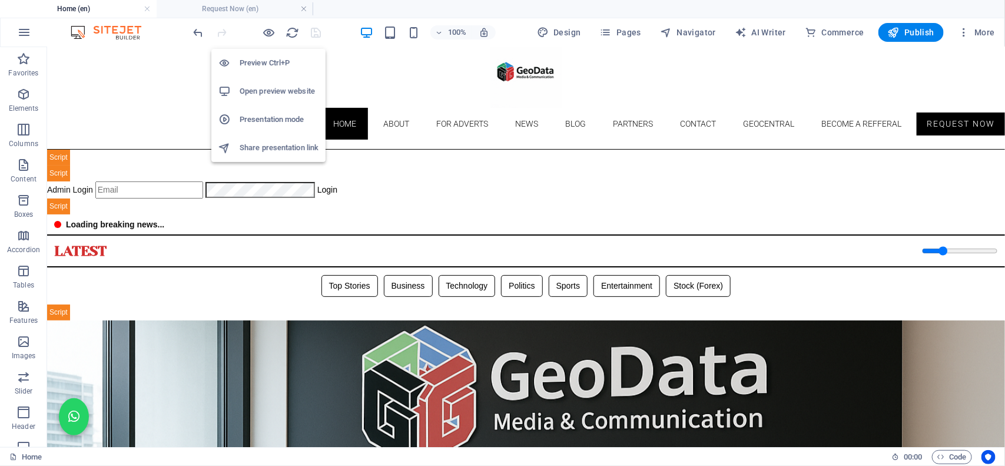
click at [253, 95] on h6 "Open preview website" at bounding box center [279, 91] width 79 height 14
